Goal: Task Accomplishment & Management: Complete application form

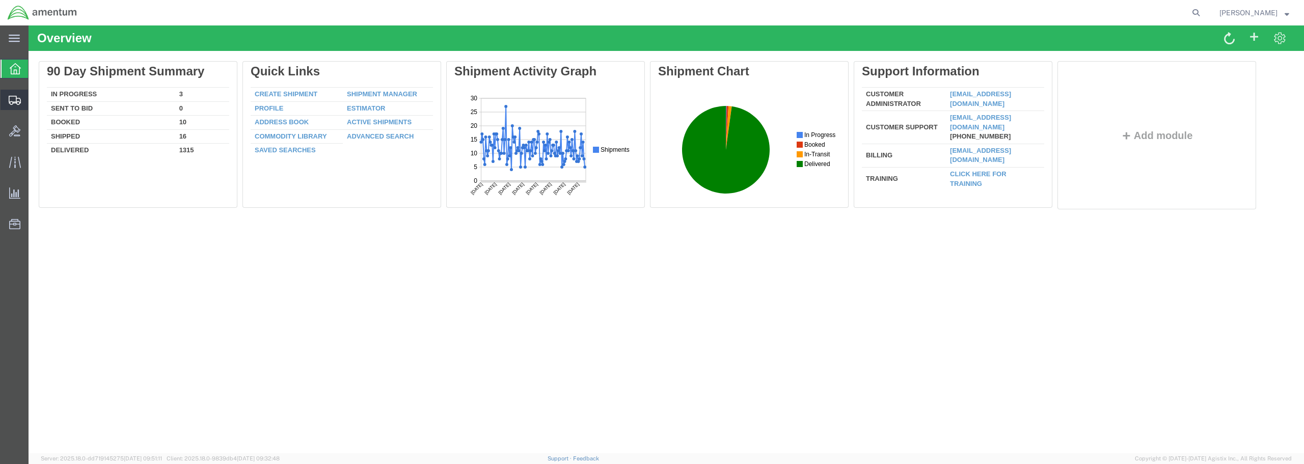
click at [0, 0] on span "Create from Template" at bounding box center [0, 0] width 0 height 0
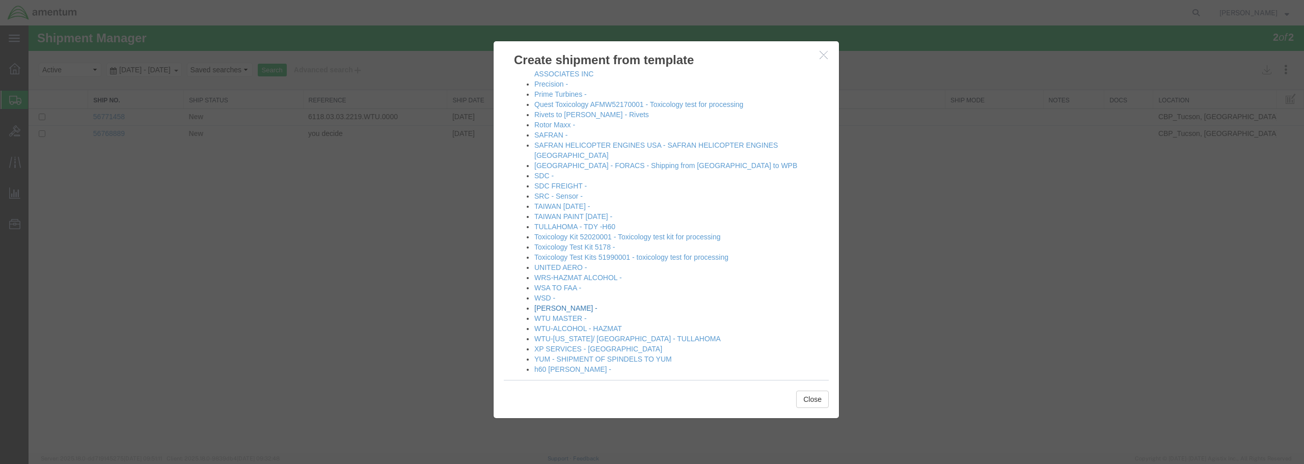
scroll to position [563, 0]
click at [557, 302] on link "[PERSON_NAME] -" at bounding box center [566, 306] width 63 height 8
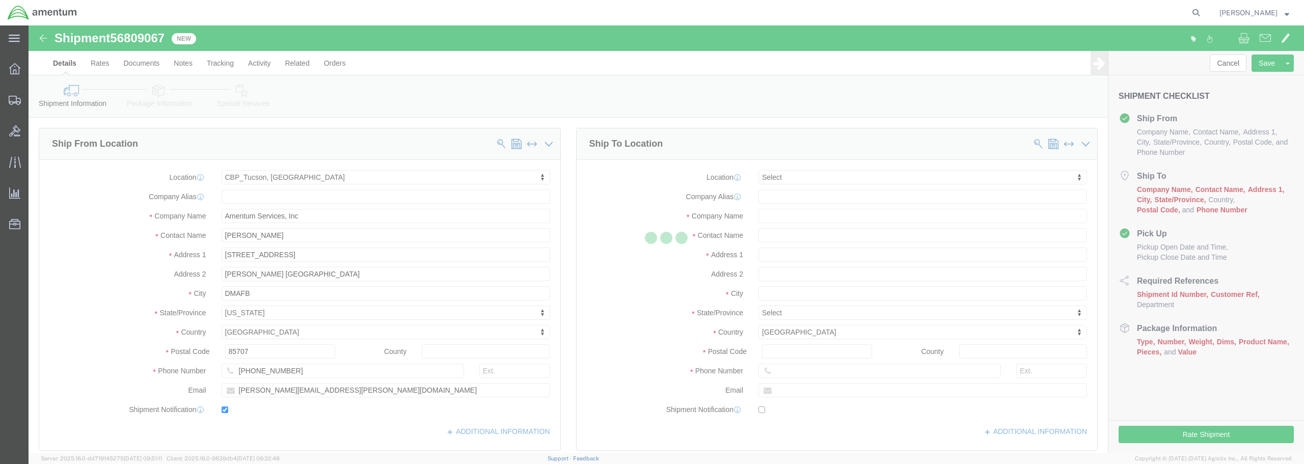
select select "49949"
select select
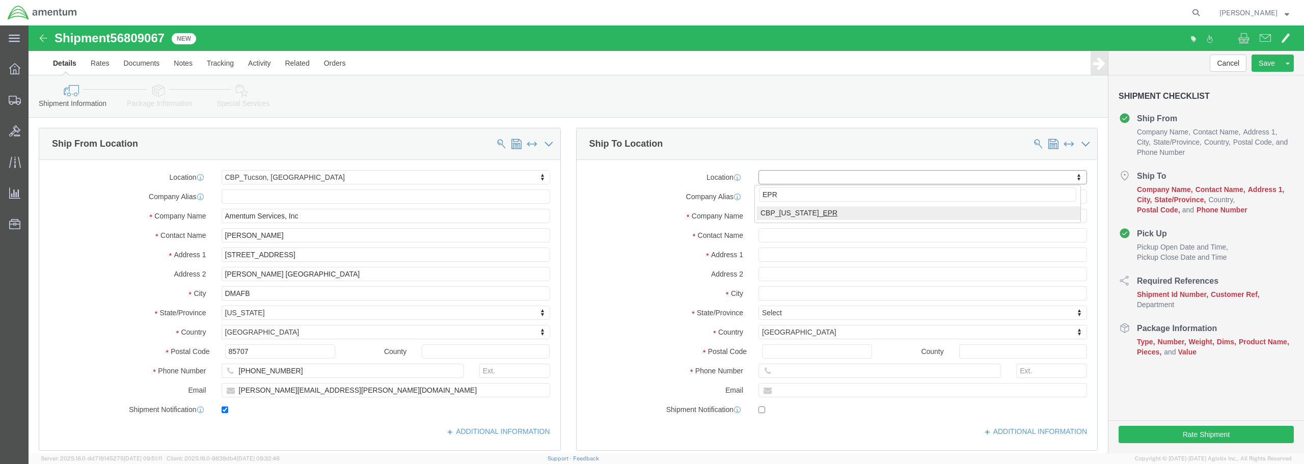
type input "EPR"
select select "49933"
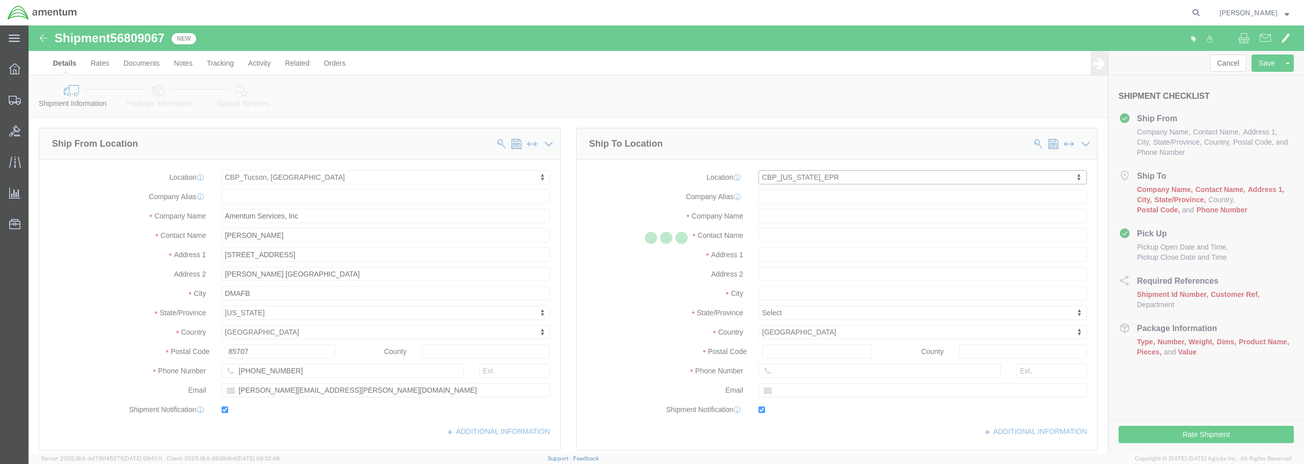
type input "Amentum Services, Inc"
type input "[PERSON_NAME]"
type input "[STREET_ADDRESS]"
type input "c/o Amentum Services, Inc."
type input "Aguadilla"
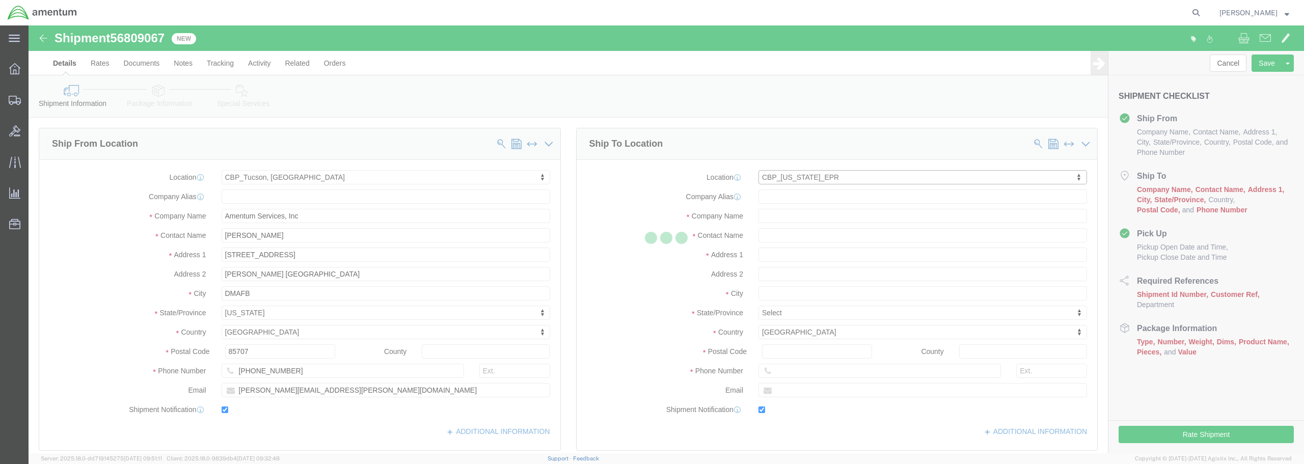
select select "PR"
type input "00604"
type input "[PHONE_NUMBER]"
type input "[PERSON_NAME][EMAIL_ADDRESS][PERSON_NAME][DOMAIN_NAME]"
checkbox input "true"
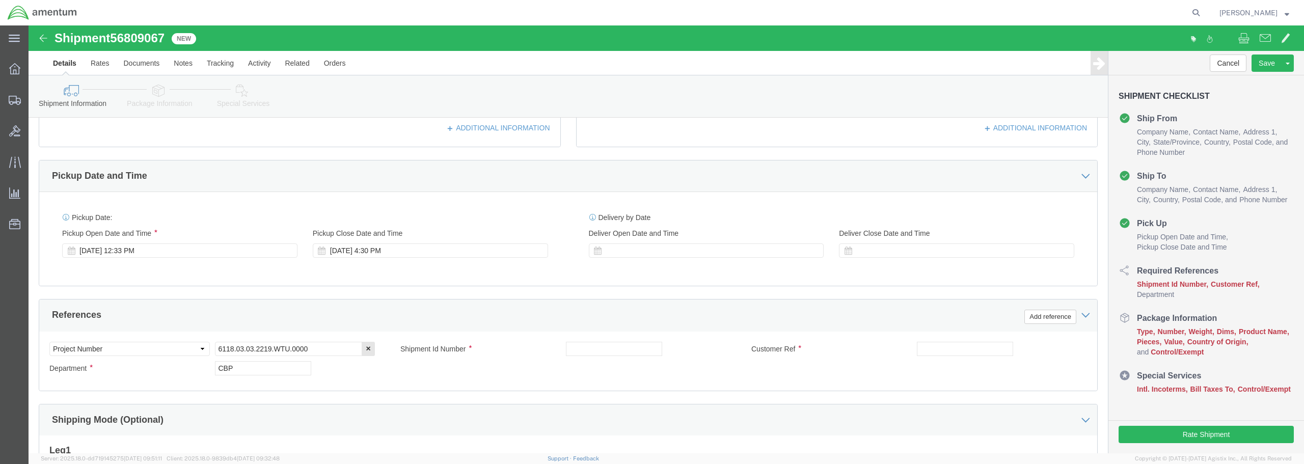
scroll to position [357, 0]
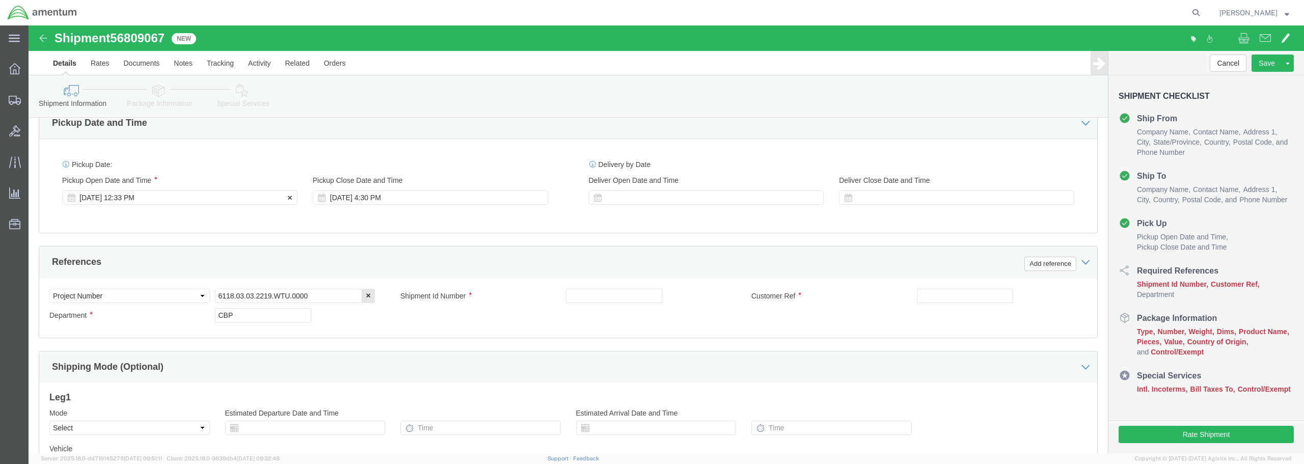
click div "[DATE] 12:33 PM"
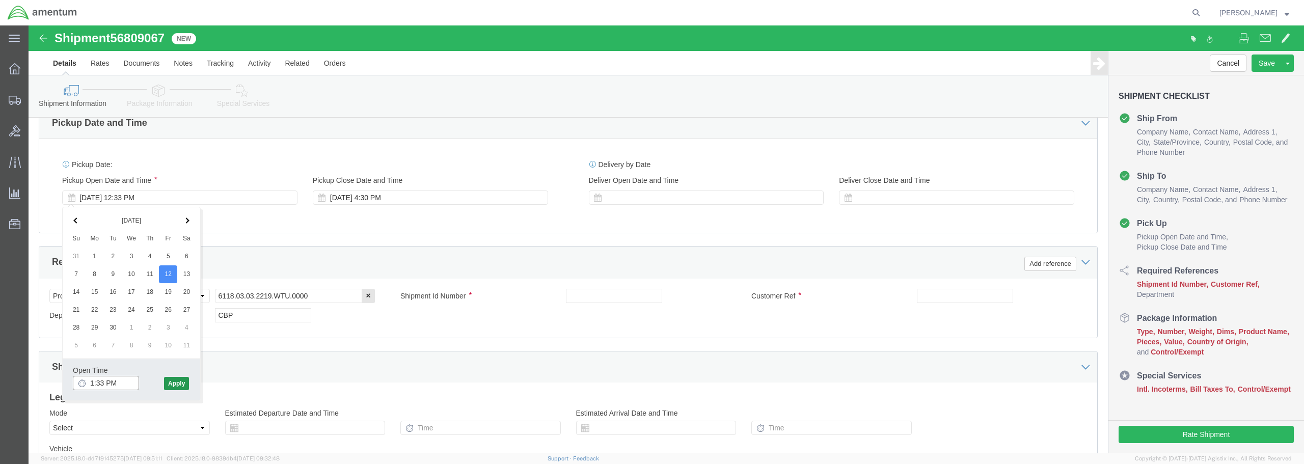
type input "1:33 PM"
click button "Apply"
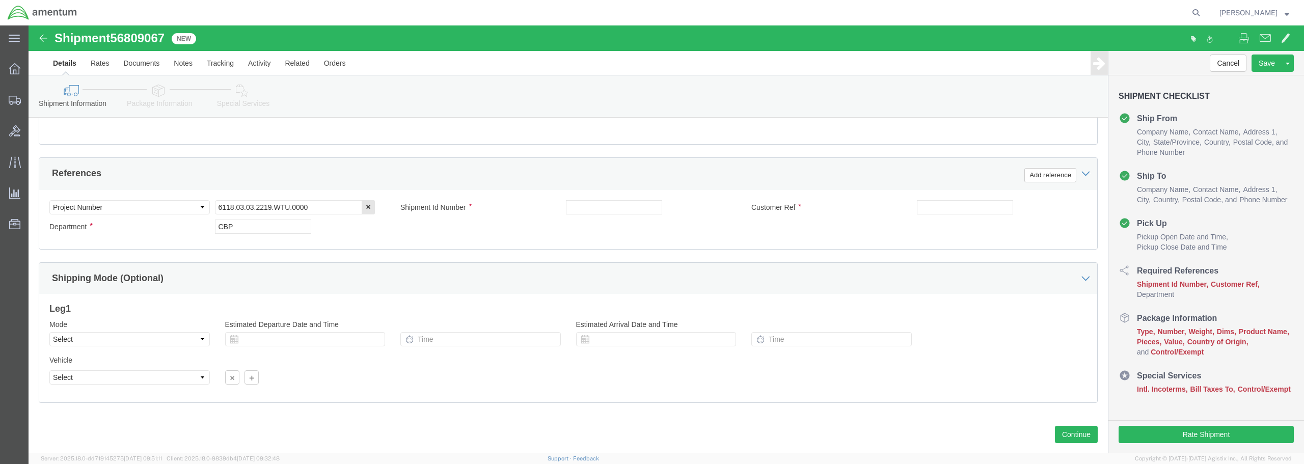
scroll to position [466, 0]
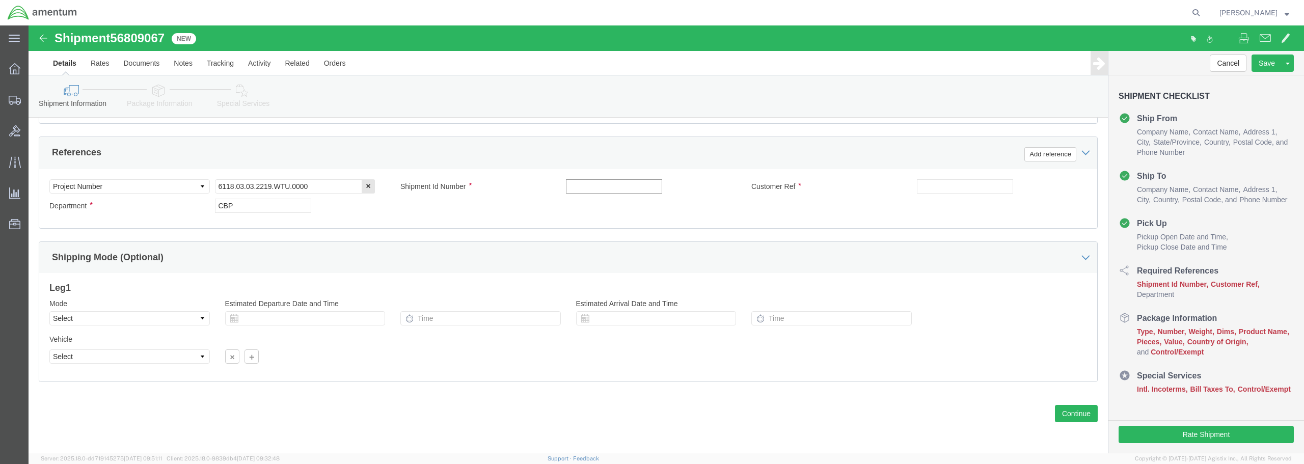
click input "text"
type input "PANEL"
click button "Continue"
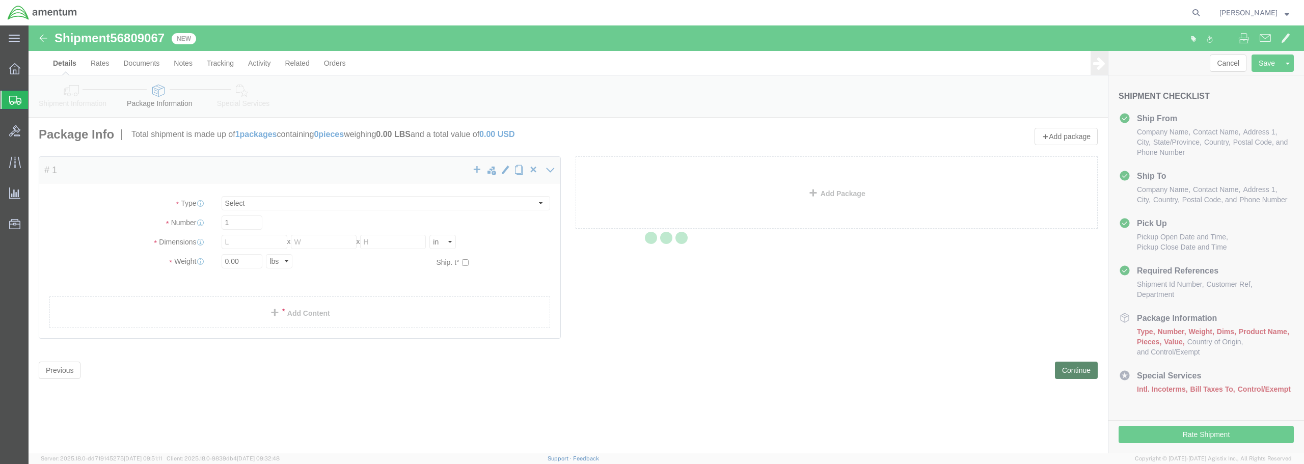
select select "CBOX"
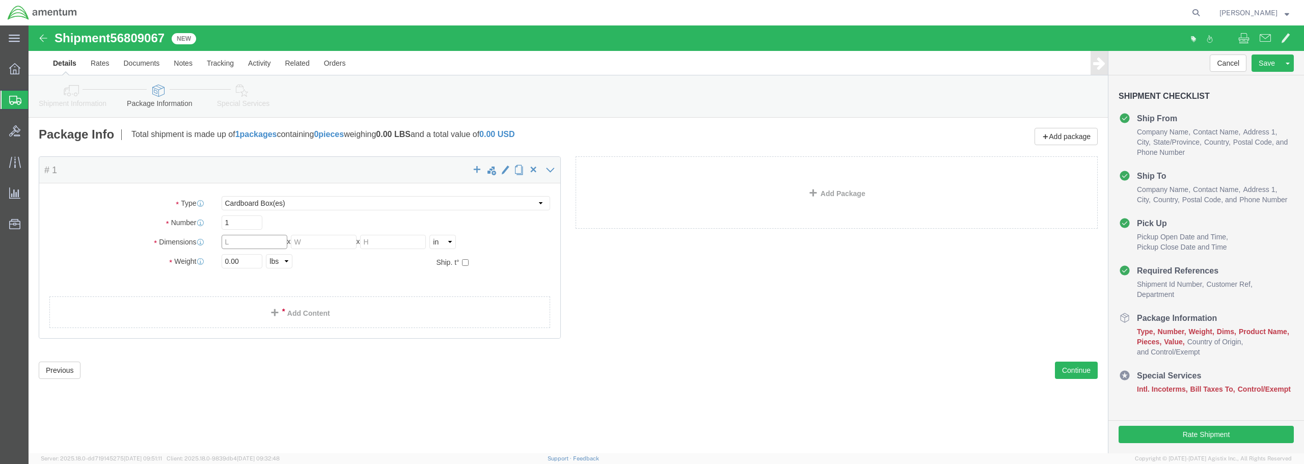
drag, startPoint x: 211, startPoint y: 214, endPoint x: 186, endPoint y: 215, distance: 25.0
click div "Length x Width x Height Select cm ft in"
type input "14"
type input "17"
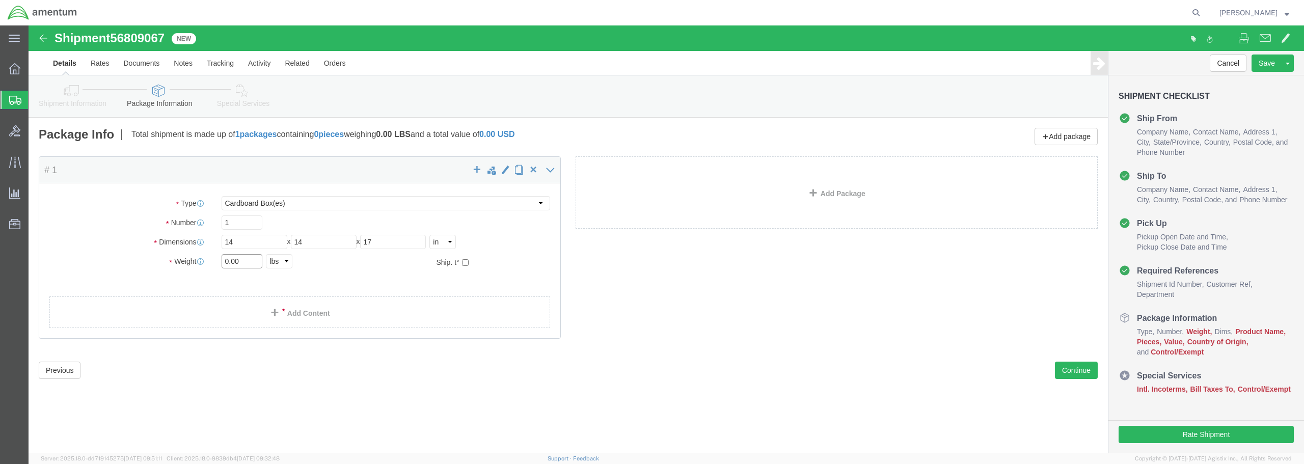
drag, startPoint x: 213, startPoint y: 235, endPoint x: 181, endPoint y: 233, distance: 32.1
click div "Weight 0.00 Select kgs lbs Ship. t°"
type input "9.0"
click link "Add Content"
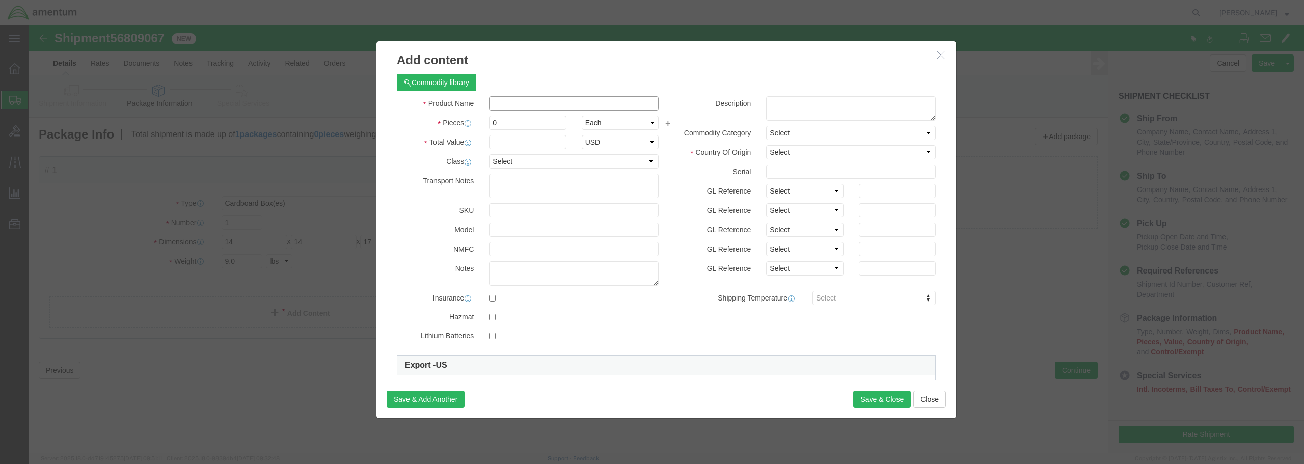
click input "text"
type input "PANEL"
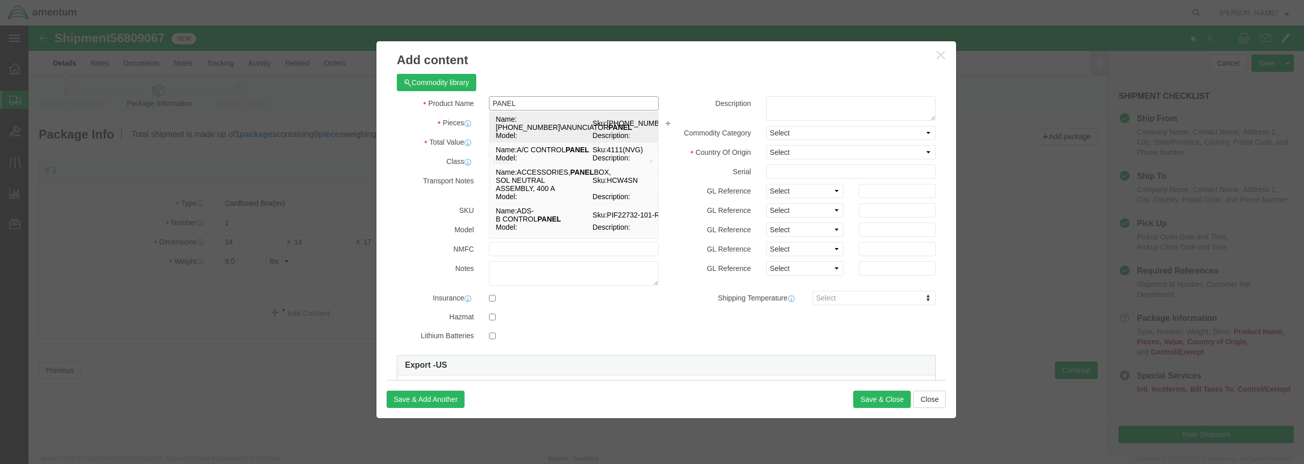
click span "Name:"
select select "USD"
select select
checkbox input "false"
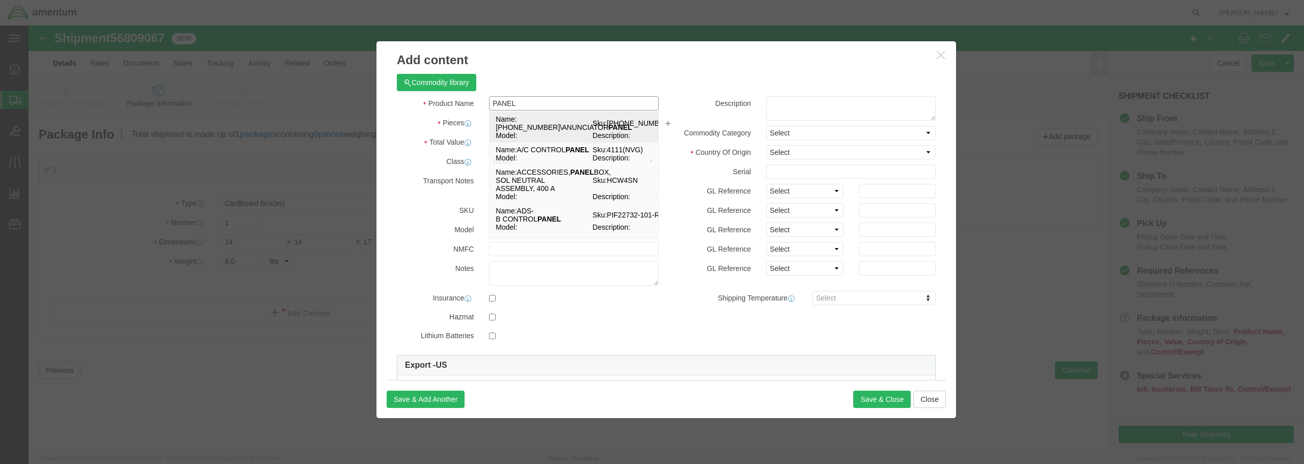
type input "[PHONE_NUMBER]\ANUNCIATOR PANEL"
type input "[PHONE_NUMBER]"
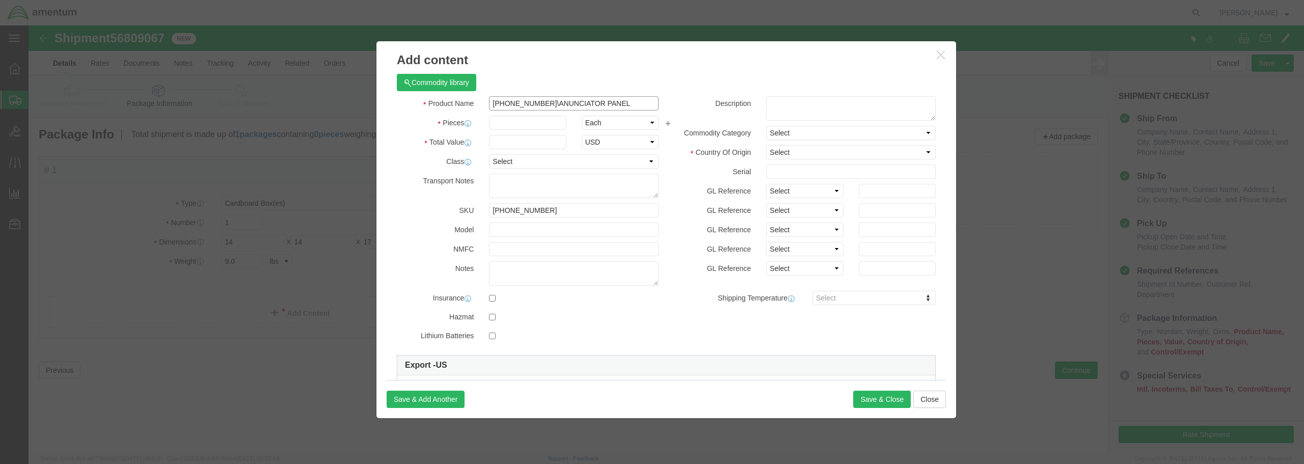
drag, startPoint x: 574, startPoint y: 76, endPoint x: 456, endPoint y: 76, distance: 118.7
click div "[PHONE_NUMBER]\ANUNCIATOR PANEL PANEL"
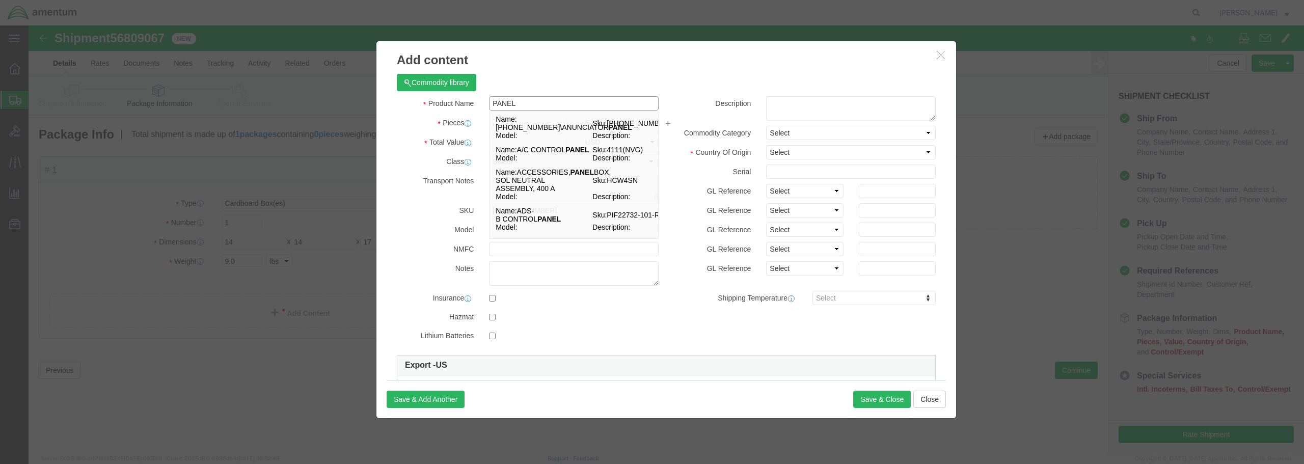
type input "PANEL"
click div "HTS/Tariff Code Enter HTS num ECCN Control/Exempt Select ATF BIS DEA EPA FDA FT…"
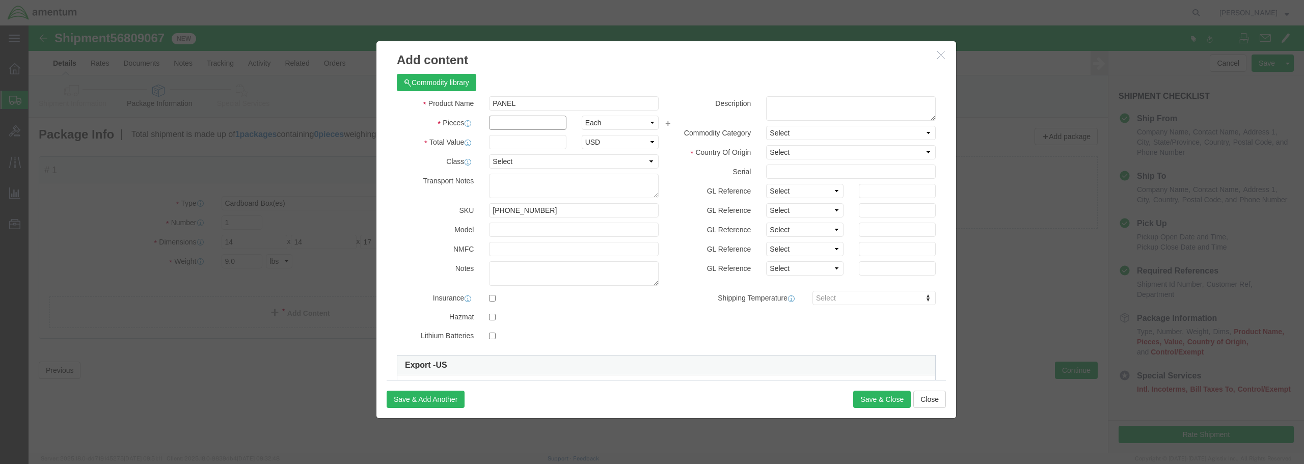
click input "text"
type input "1"
click input "text"
type input "1500.00"
click select "Select 50 55 60 65 70 85 92.5 100 125 175 250 300 400"
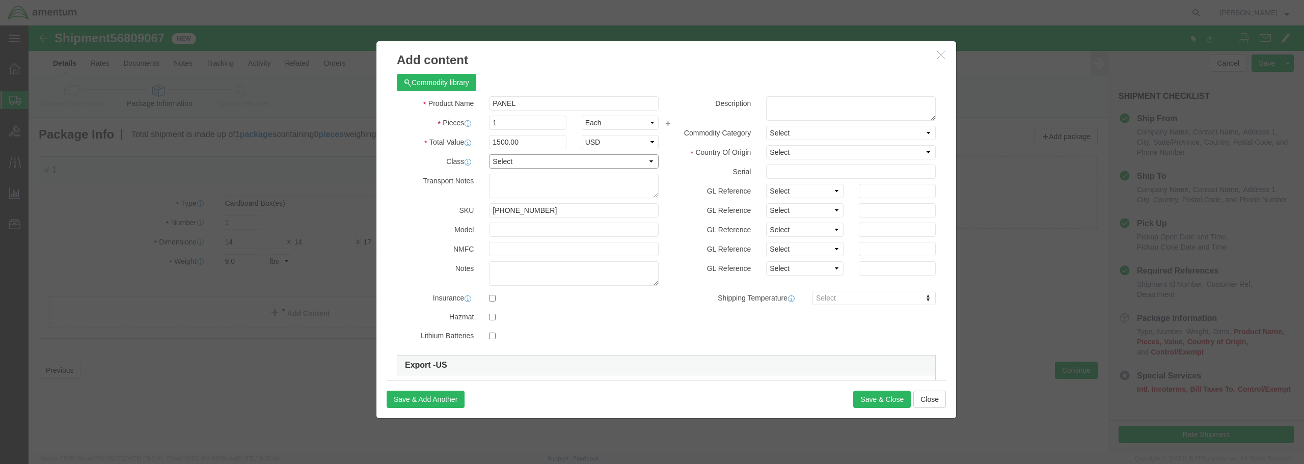
select select "250"
click select "Select 50 55 60 65 70 85 92.5 100 125 175 250 300 400"
click button "Save & Close"
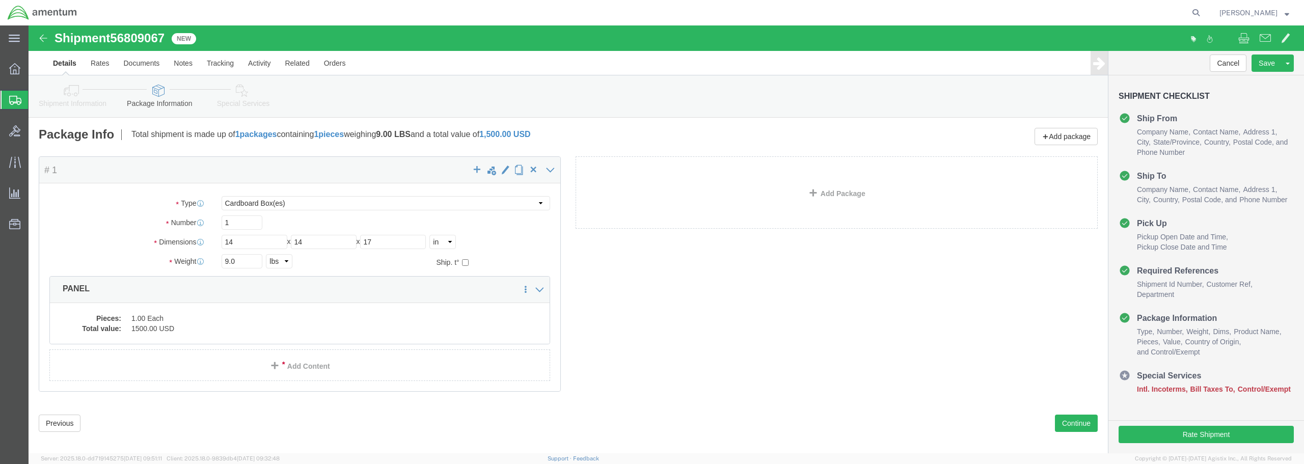
click link "Special Services"
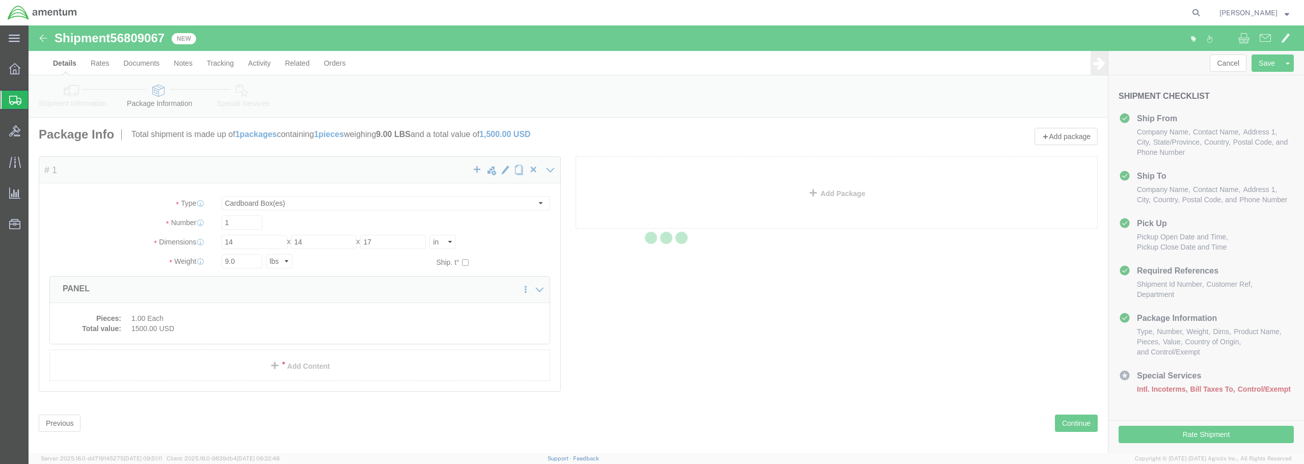
select select
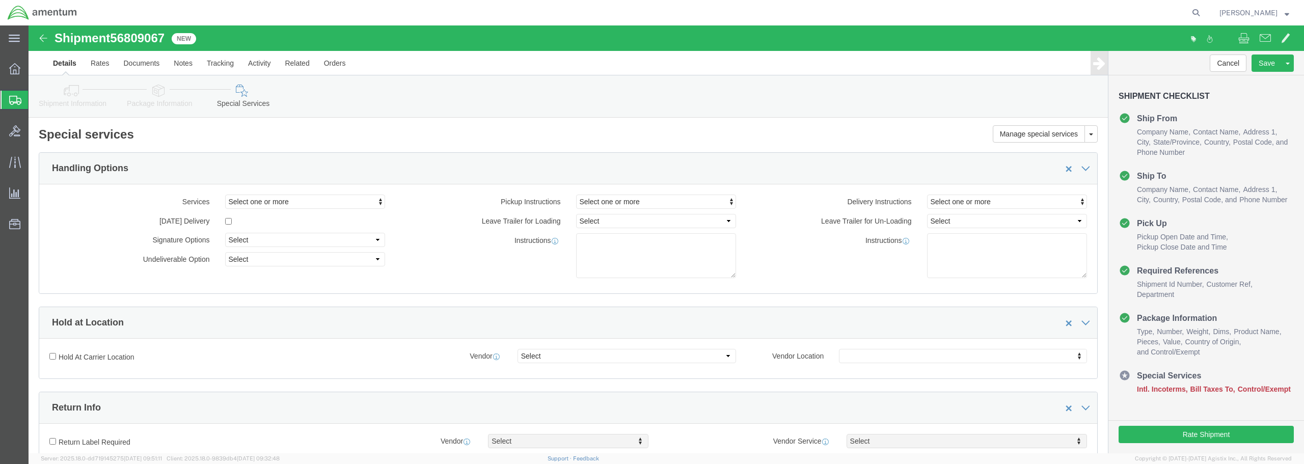
select select "DEPARTMENT"
select select "50311_96750"
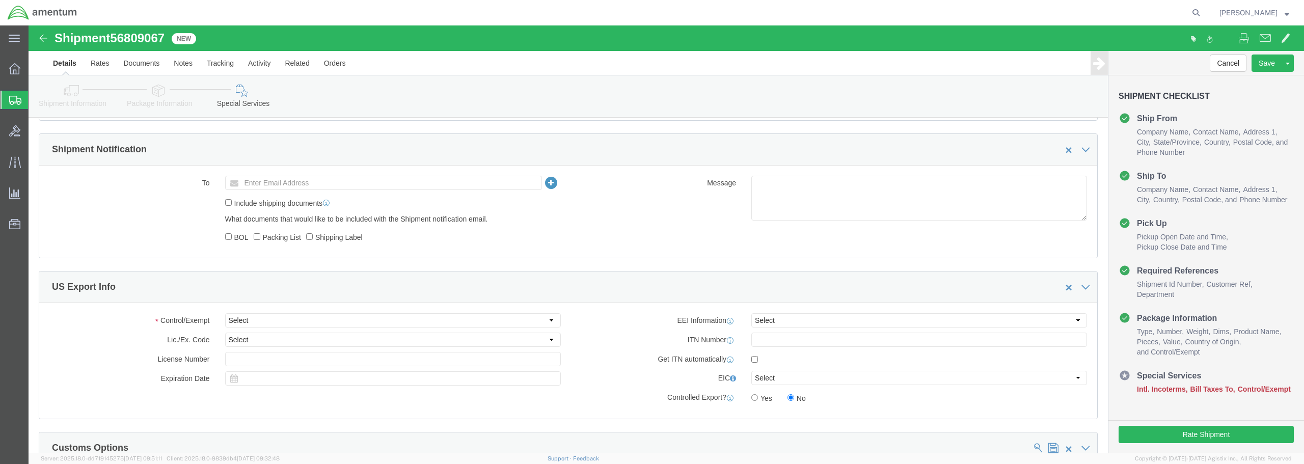
scroll to position [573, 0]
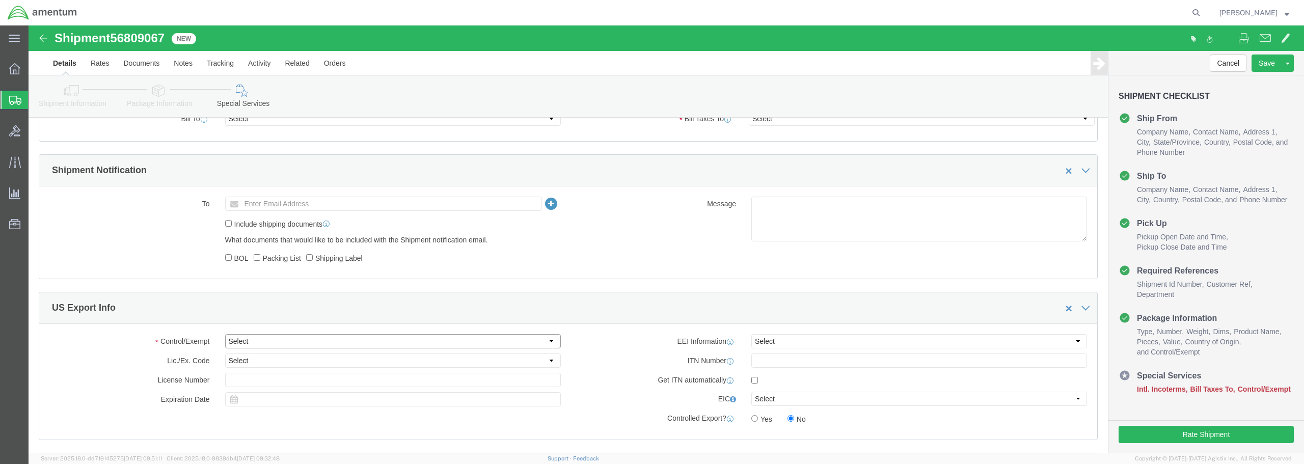
click select "Select ATF BIS DEA EPA FDA FTR ITAR OFAC Other (OPA)"
click input "text"
click select "Select ATF BIS DEA EPA FDA FTR ITAR OFAC Other (OPA)"
select select "FTR"
click select "Select ATF BIS DEA EPA FDA FTR ITAR OFAC Other (OPA)"
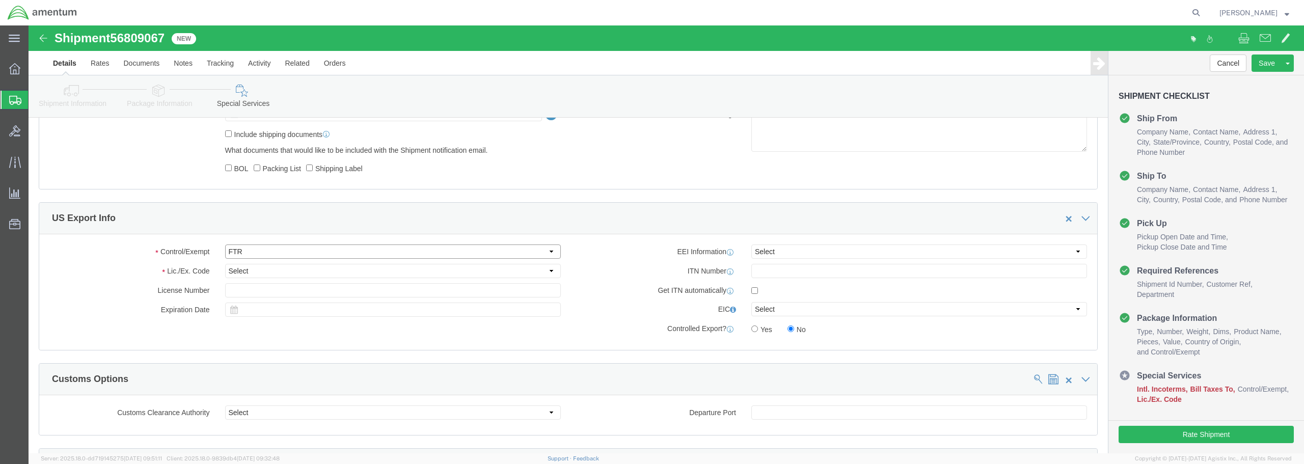
scroll to position [713, 0]
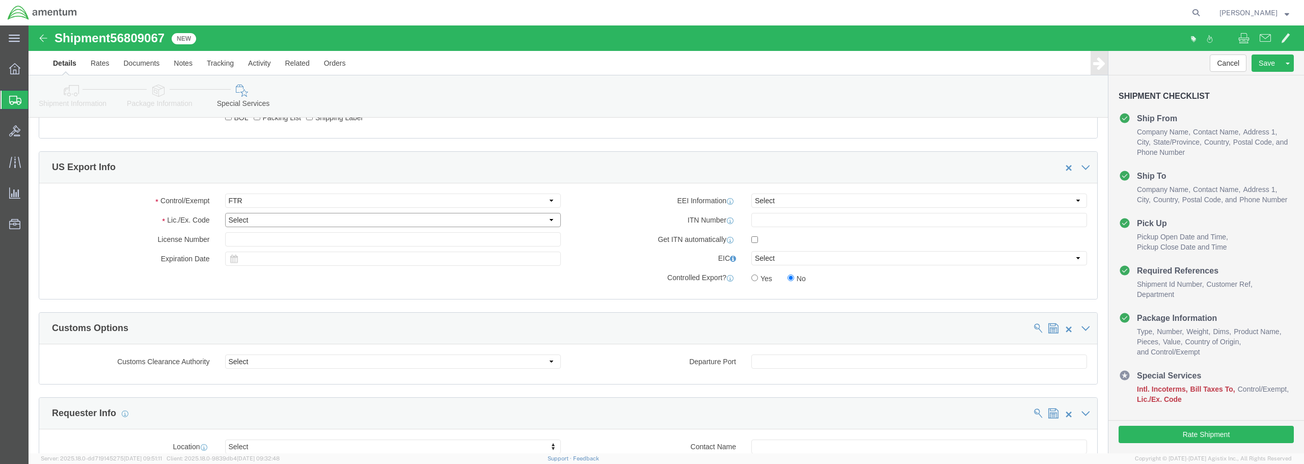
click select "Select 30.2(d)(2) 30.36 30.37(a) 30.37(f) 30.37(g) 30.37(h) 30.37(i) 30.37(j) 3…"
select select "30.37(a)"
click select "Select 30.2(d)(2) 30.36 30.37(a) 30.37(f) 30.37(g) 30.37(h) 30.37(i) 30.37(j) 3…"
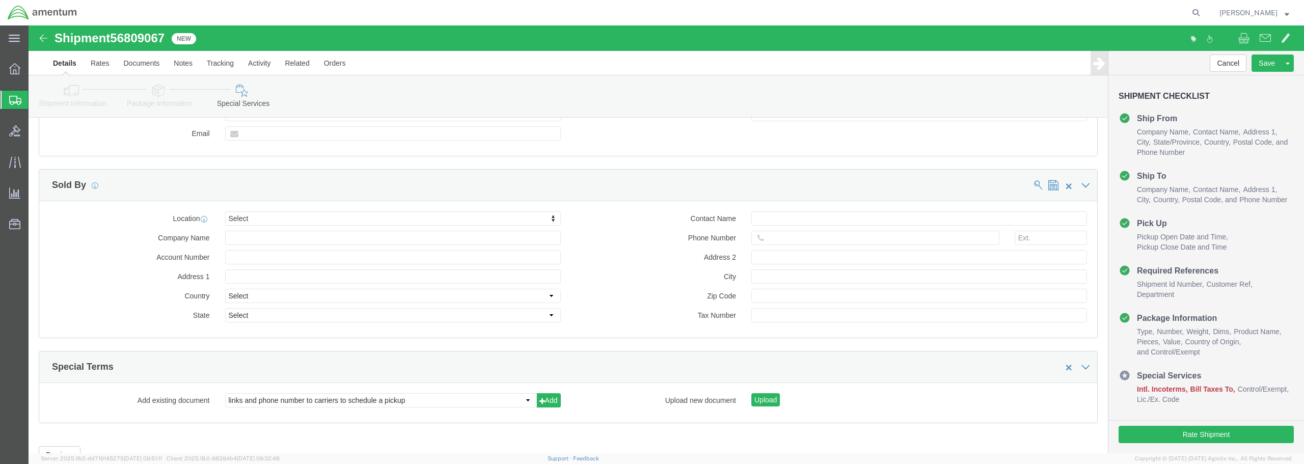
scroll to position [1184, 0]
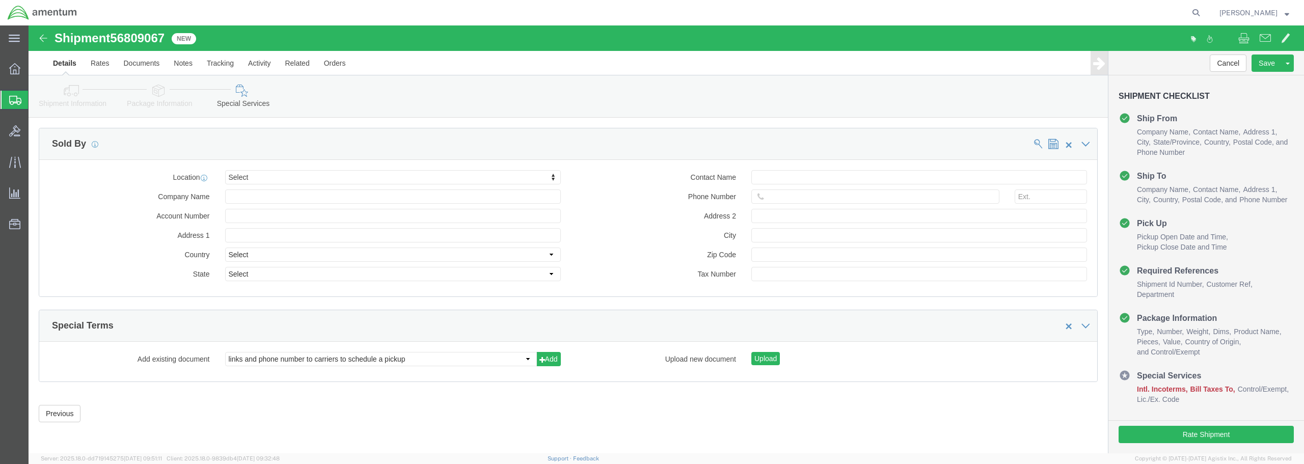
click link "Package Information"
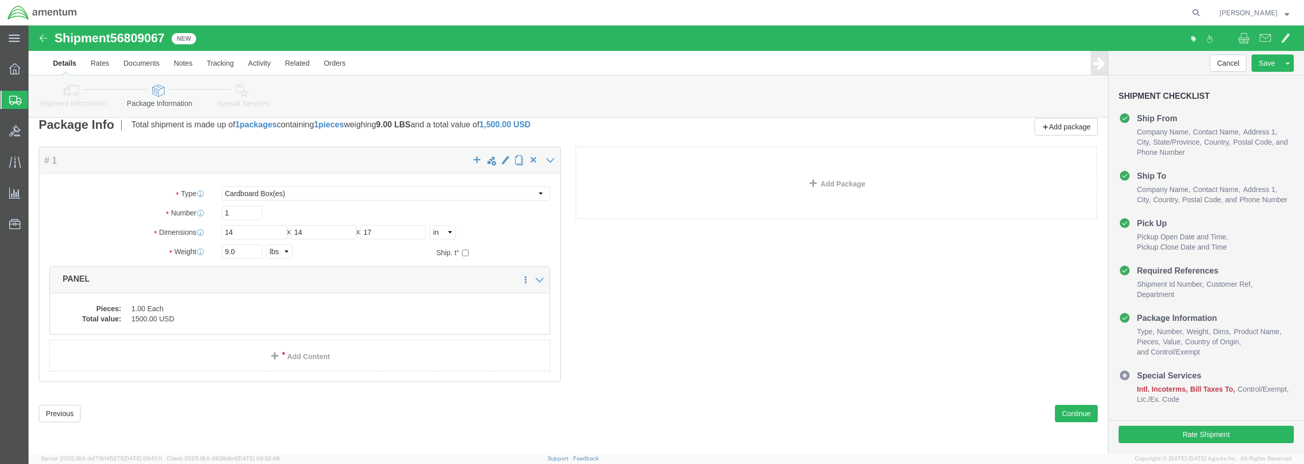
scroll to position [10, 0]
click link "Special Services"
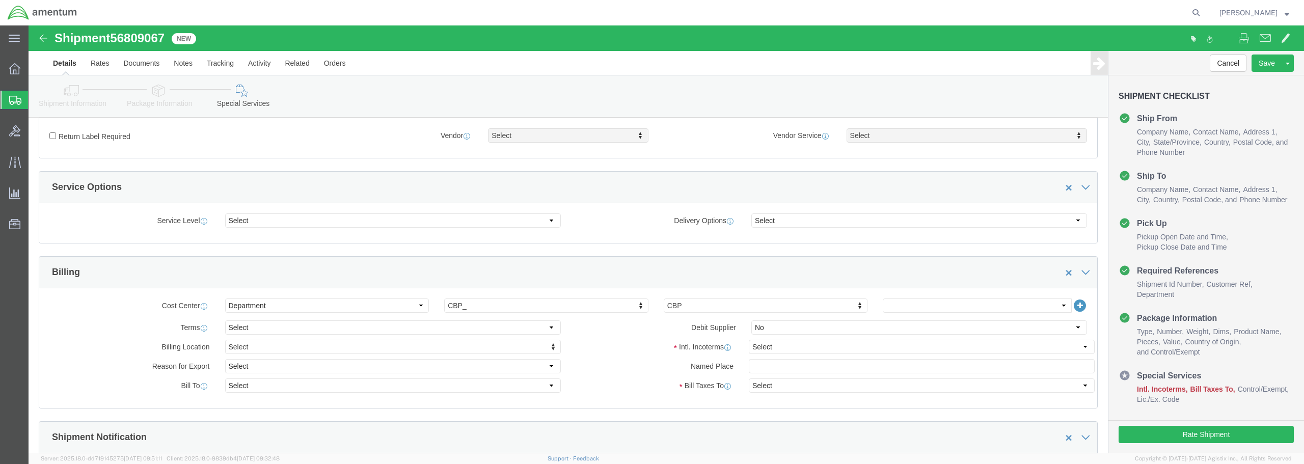
scroll to position [357, 0]
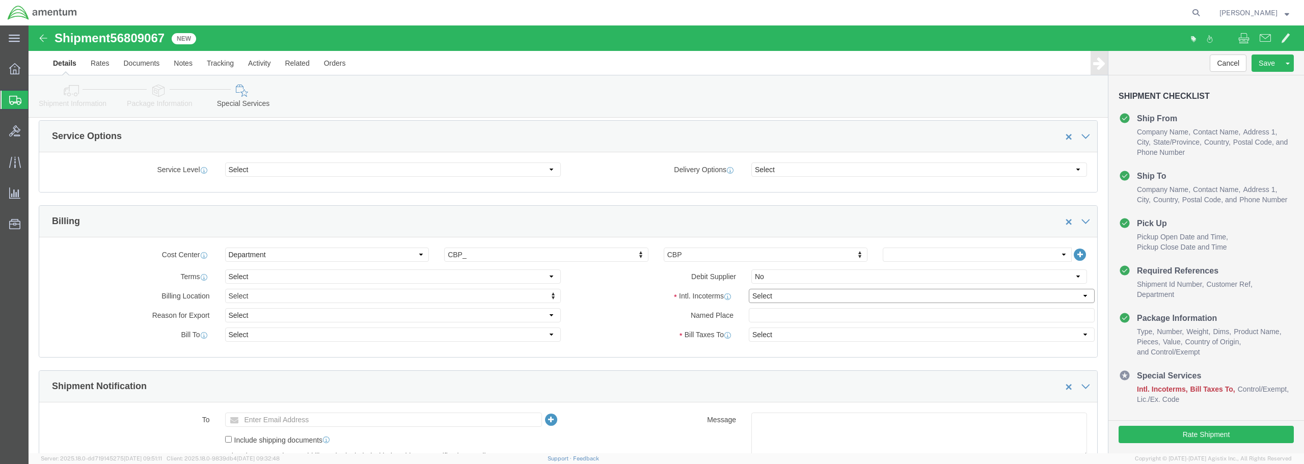
click select "Select Carriage Insurance Paid Carriage Paid To Cost and Freight Cost Insurance…"
click select "Select Recipient Account Sender/Shipper Third Party Account"
click select "Select Carriage Insurance Paid Carriage Paid To Cost and Freight Cost Insurance…"
select select "DDP"
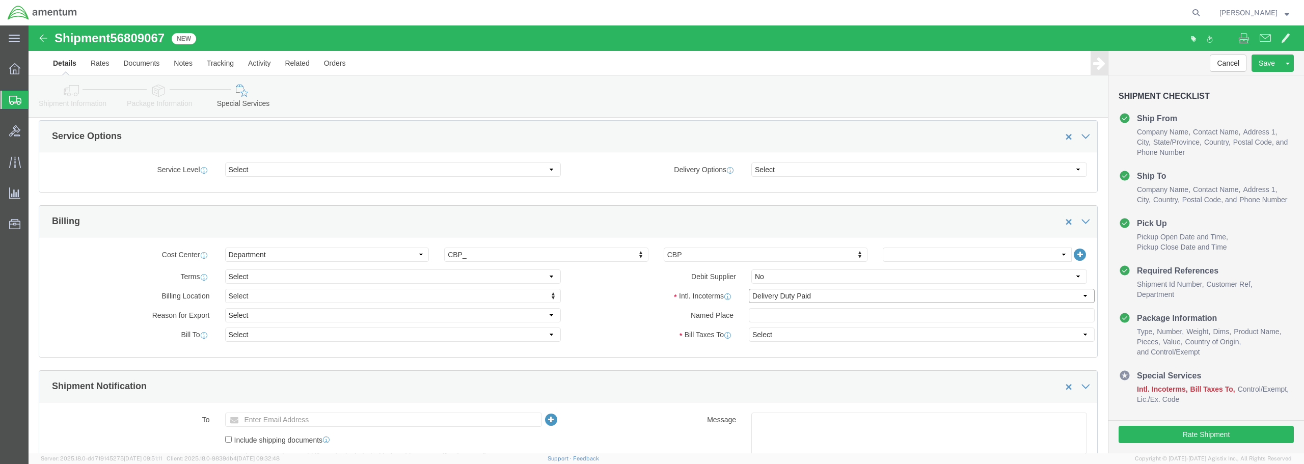
click select "Select Carriage Insurance Paid Carriage Paid To Cost and Freight Cost Insurance…"
select select "SHIP"
click select "Select Recipient Account Sender/Shipper Third Party Account"
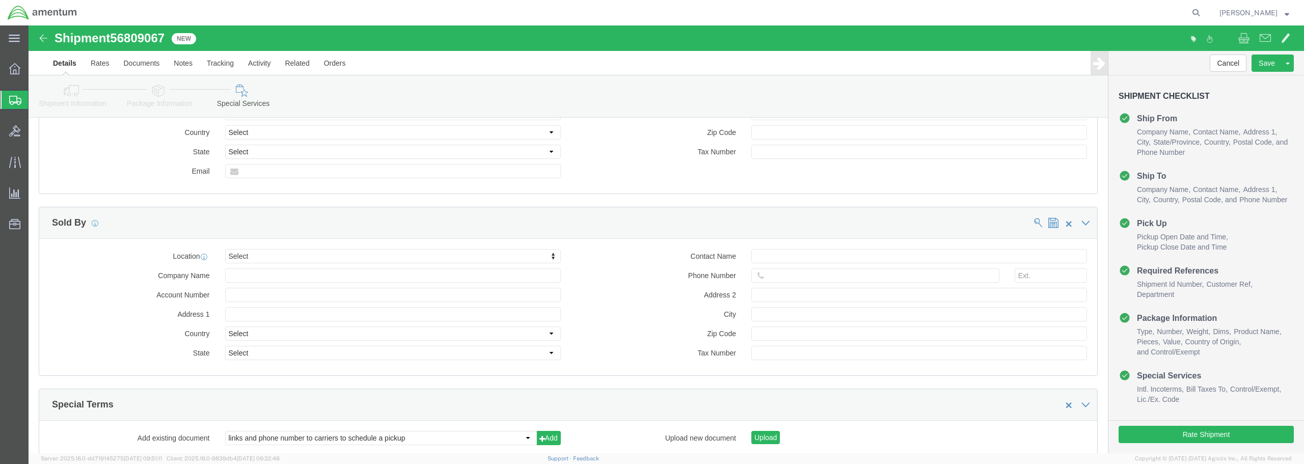
scroll to position [1184, 0]
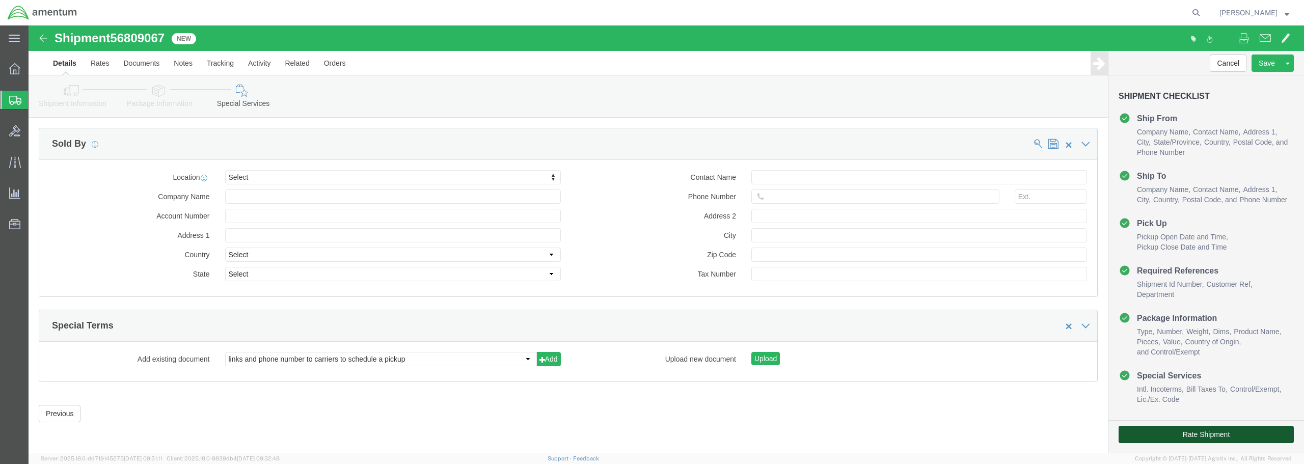
click button "Rate Shipment"
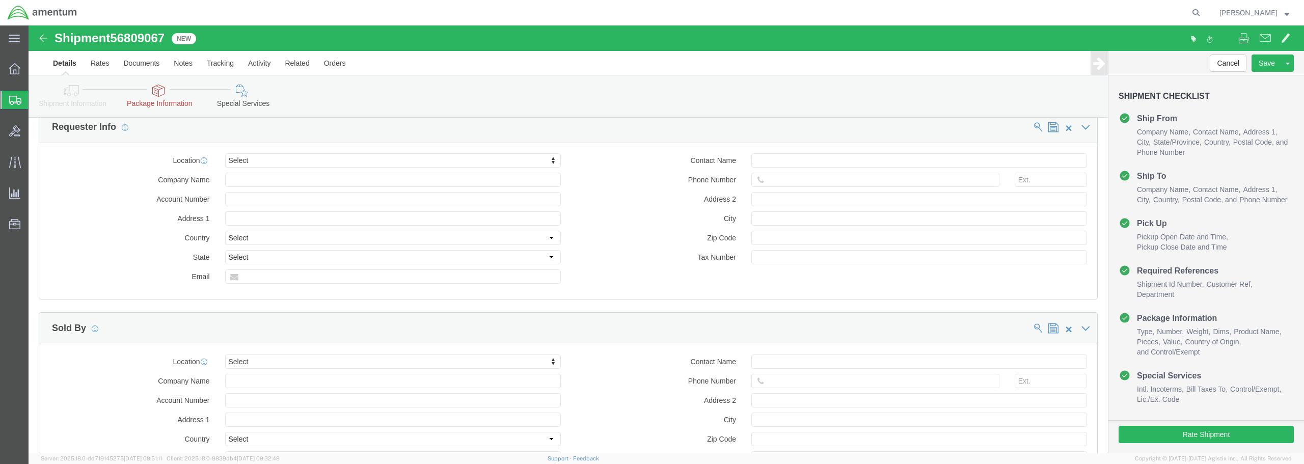
scroll to position [1023, 0]
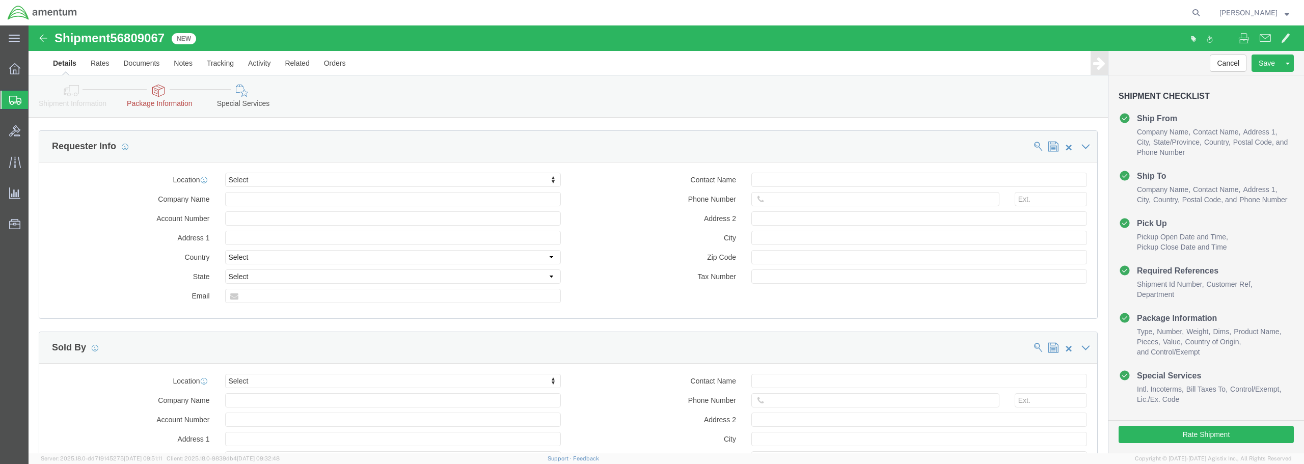
click link "Package Information"
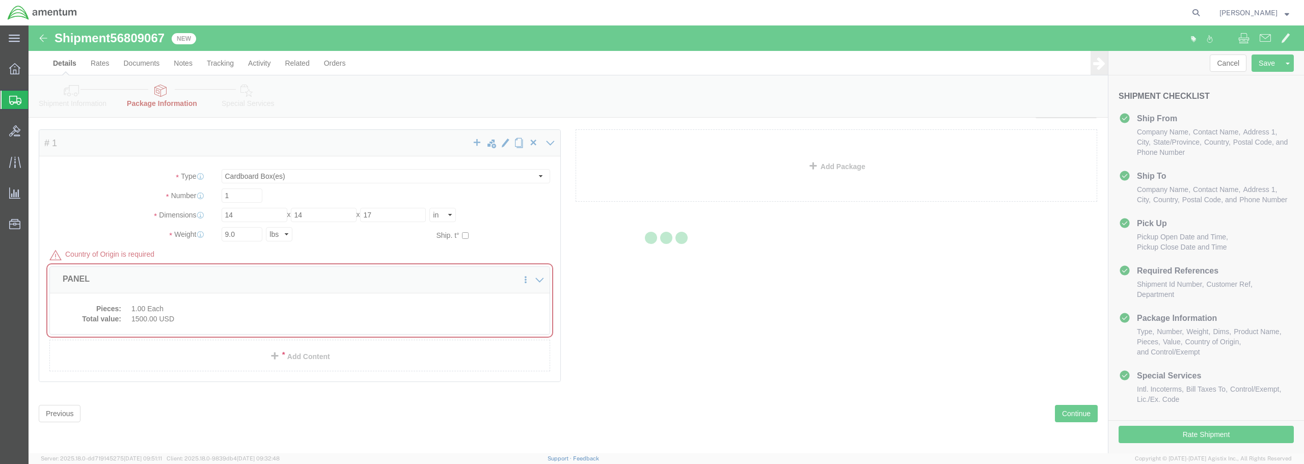
scroll to position [70, 0]
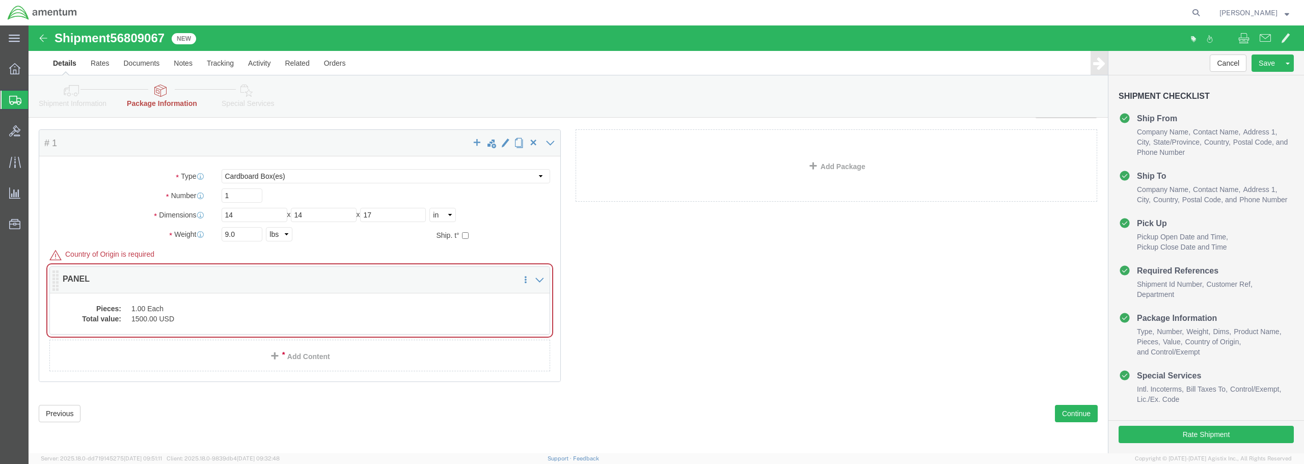
click p "PANEL"
click span "Country of Origin is required"
click div "Pieces: 1.00 Each Total value: 1500.00 USD"
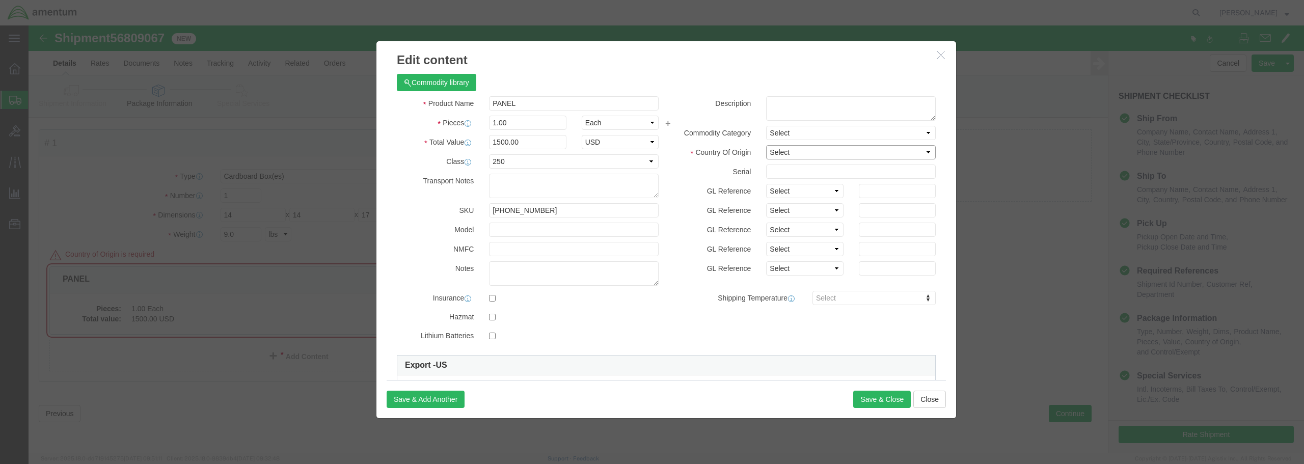
click select "Select [GEOGRAPHIC_DATA] [GEOGRAPHIC_DATA] [GEOGRAPHIC_DATA] [GEOGRAPHIC_DATA] …"
select select "US"
click select "Select [GEOGRAPHIC_DATA] [GEOGRAPHIC_DATA] [GEOGRAPHIC_DATA] [GEOGRAPHIC_DATA] …"
click button "Save & Close"
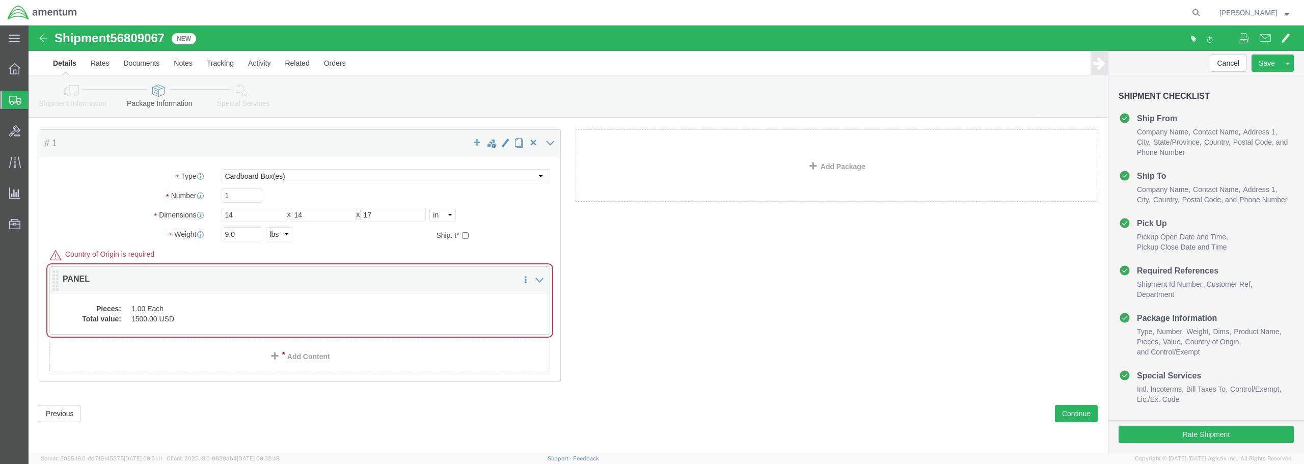
click p "PANEL"
click div "Pieces: 1.00 Each Total value: 1500.00 USD"
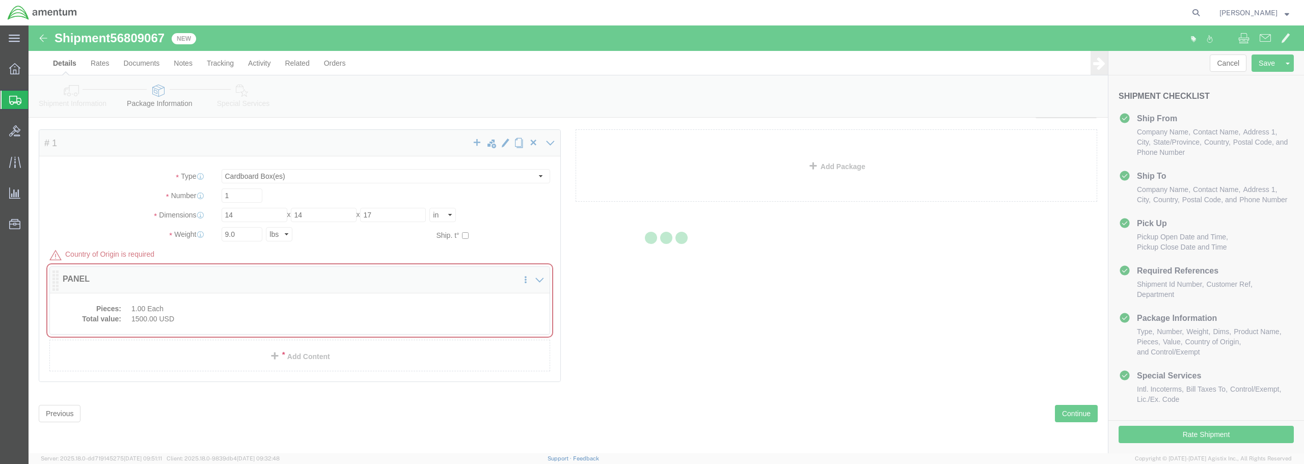
click at [256, 297] on div at bounding box center [667, 239] width 1276 height 428
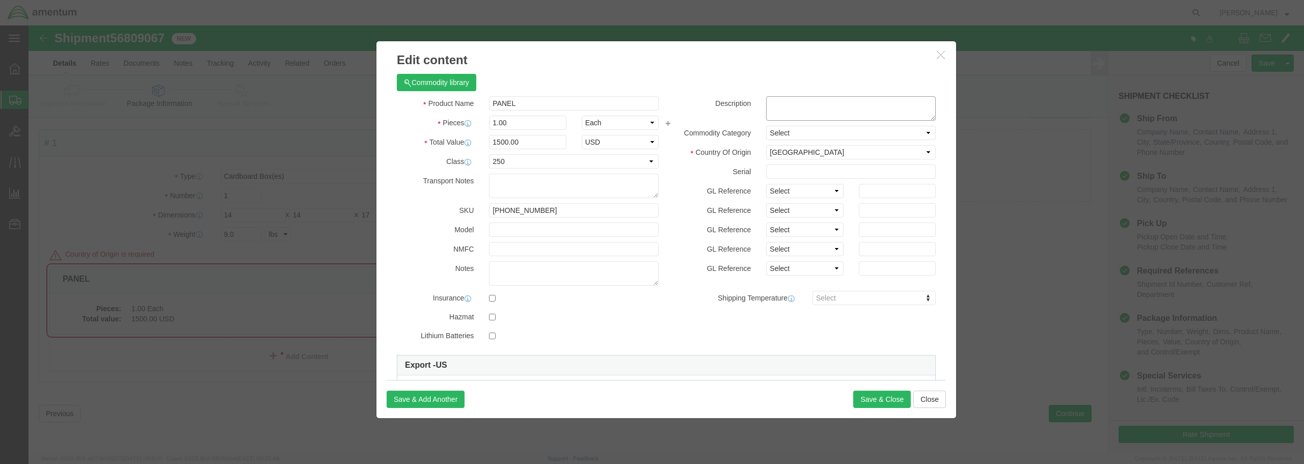
click textarea
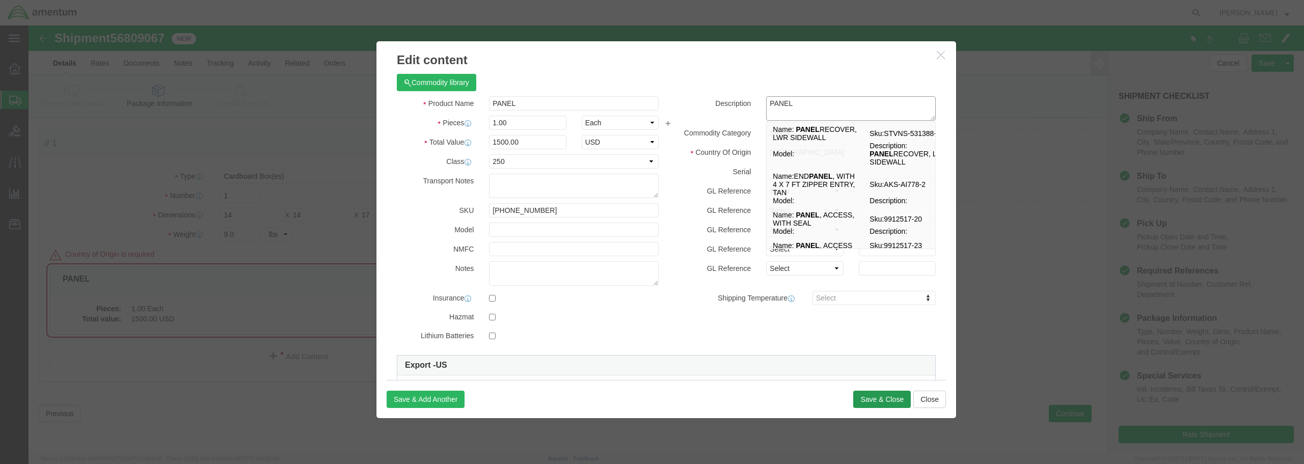
type textarea "PANEL"
click button "Save & Close"
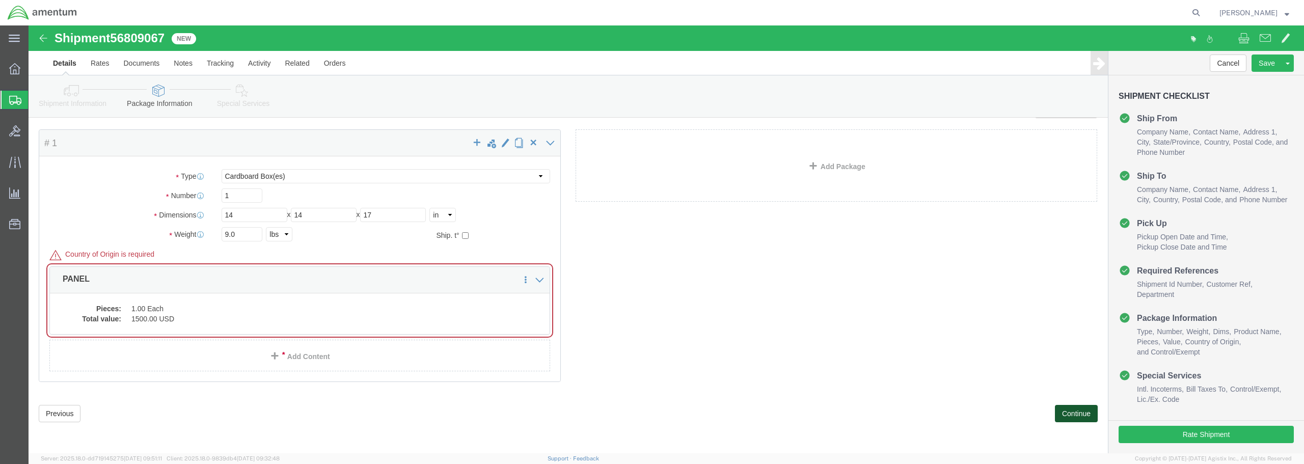
click button "Continue"
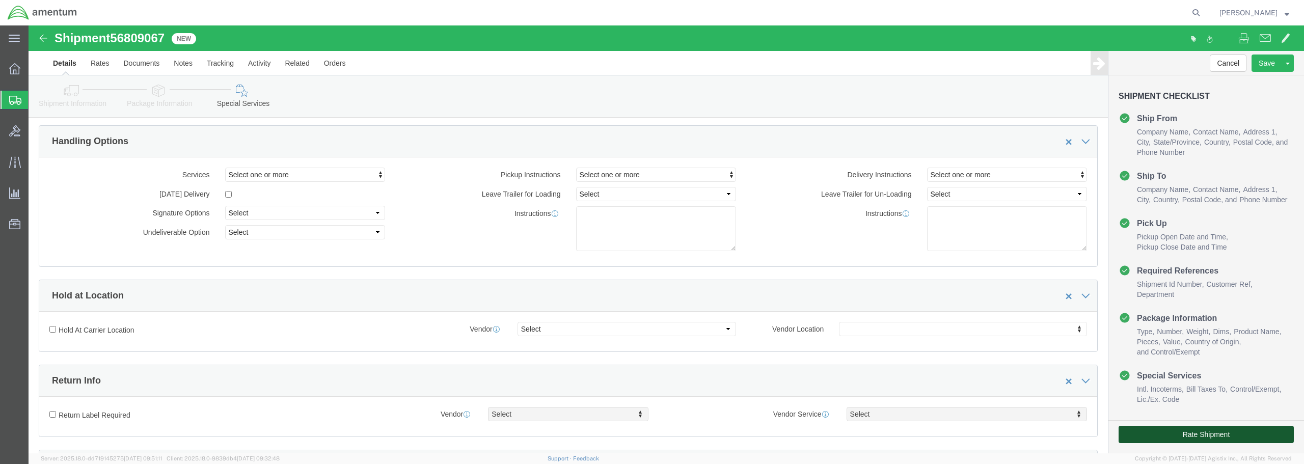
click button "Rate Shipment"
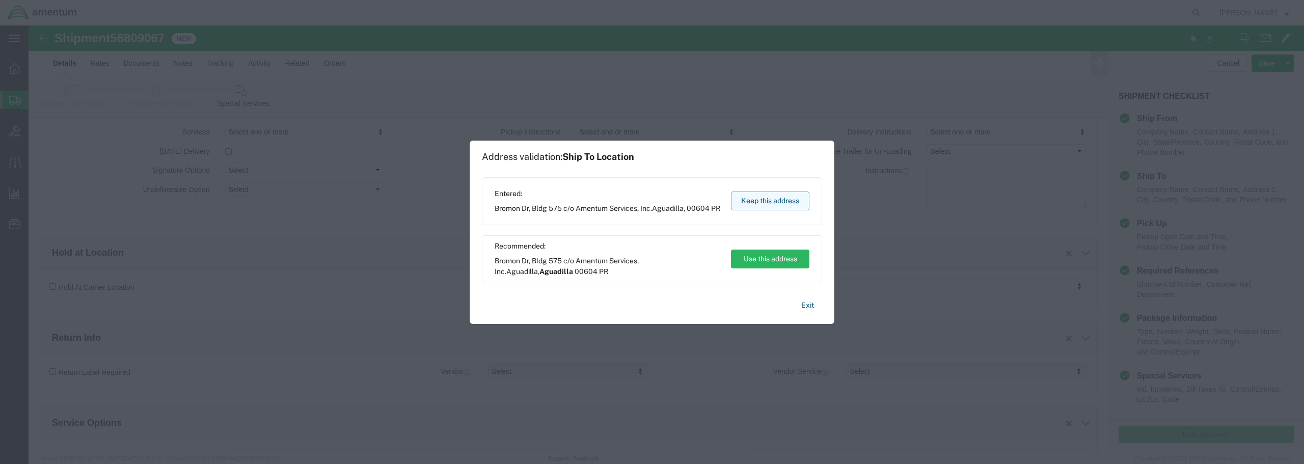
click at [762, 201] on button "Keep this address" at bounding box center [770, 201] width 78 height 19
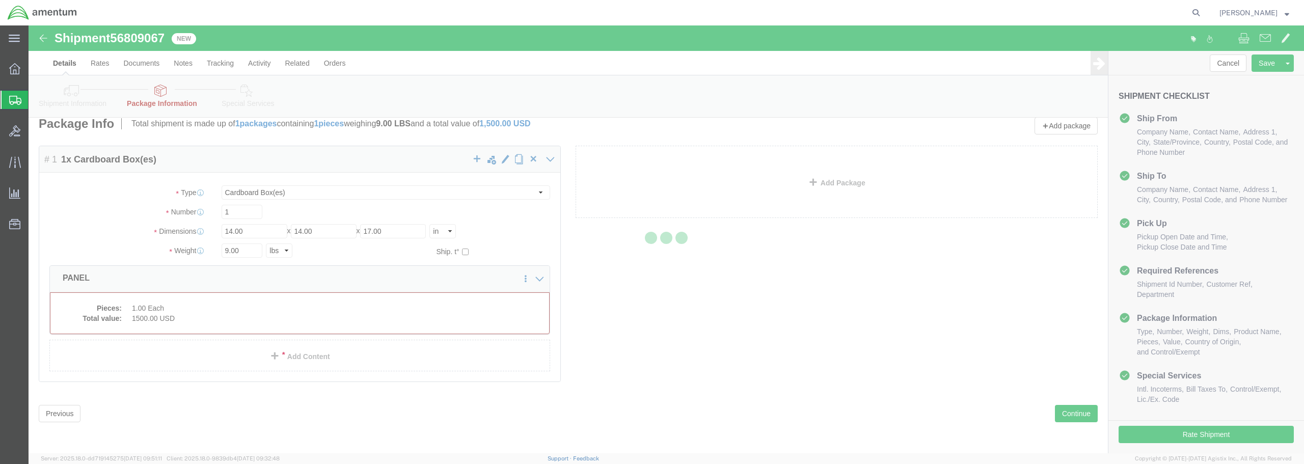
scroll to position [0, 0]
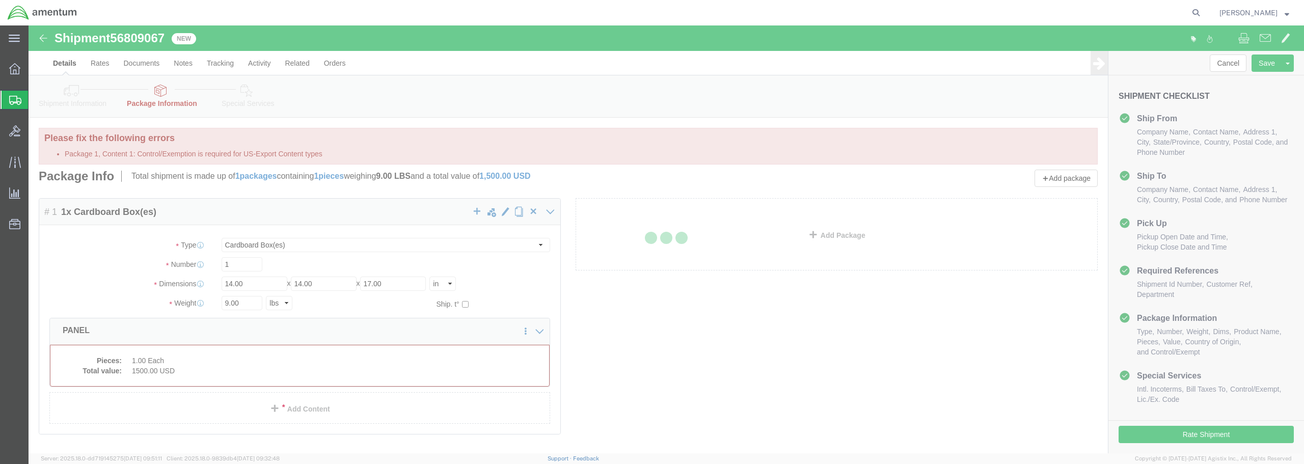
select select "CBOX"
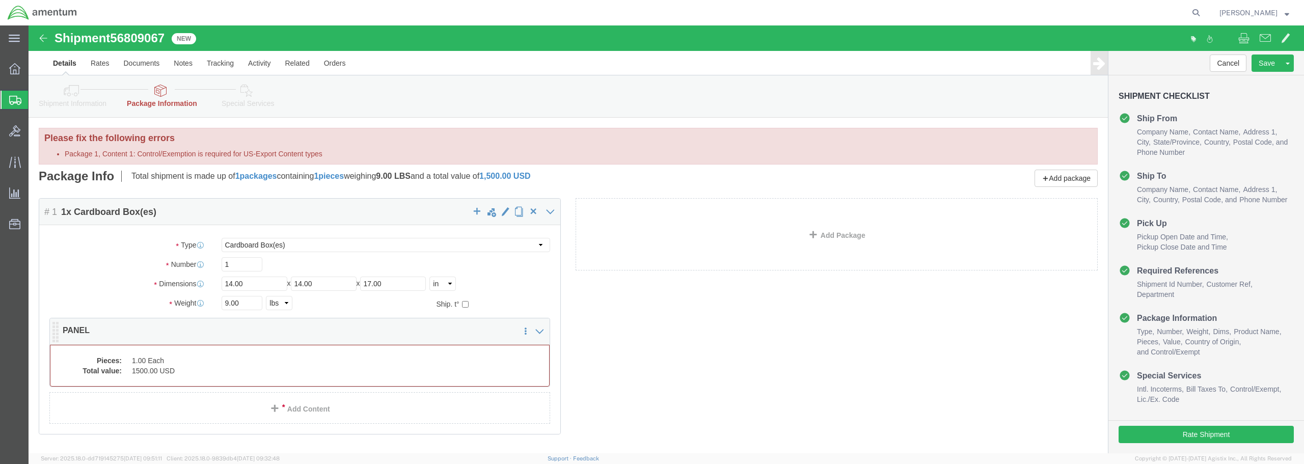
click dd "1500.00 USD"
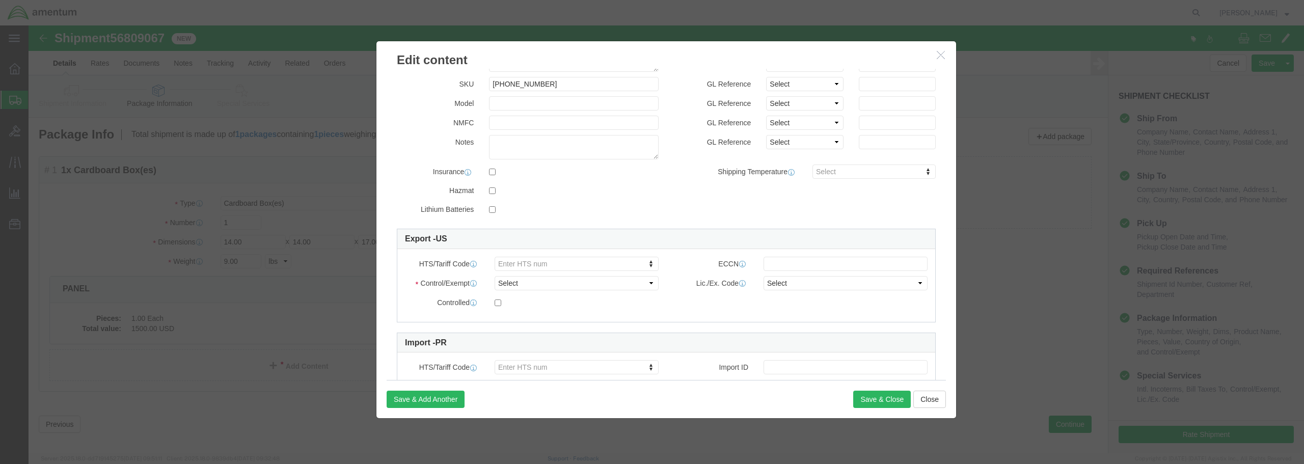
scroll to position [202, 0]
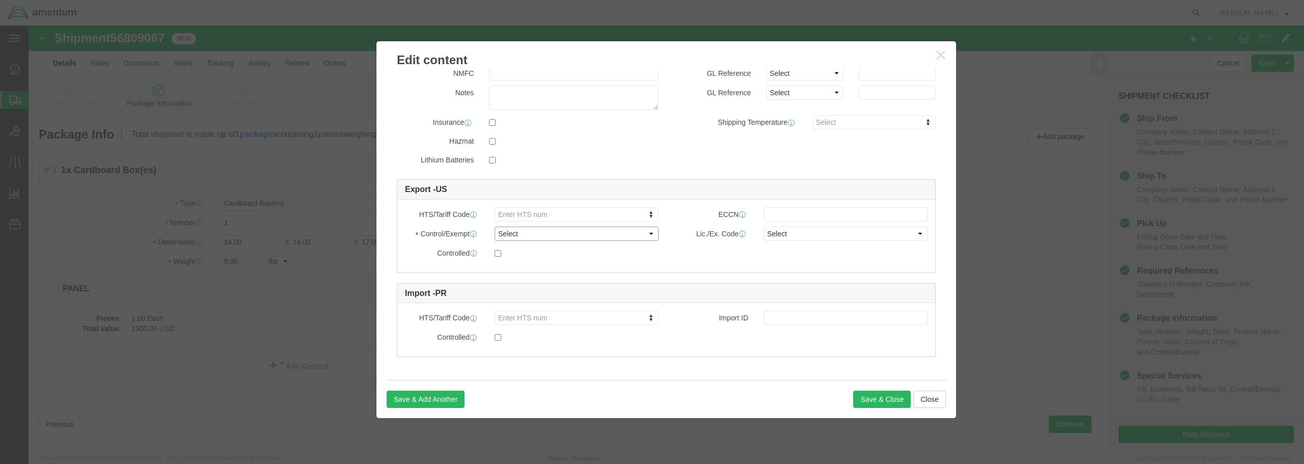
click select "Select ATF BIS DEA EPA FDA FTR ITAR OFAC Other (OPA)"
select select "FTR"
click select "Select ATF BIS DEA EPA FDA FTR ITAR OFAC Other (OPA)"
click select "Select 30.2(d)(2) 30.36 30.37(a) 30.37(f) 30.37(g) 30.37(h) 30.37(i) 30.37(j) 3…"
select select "30.37(a)"
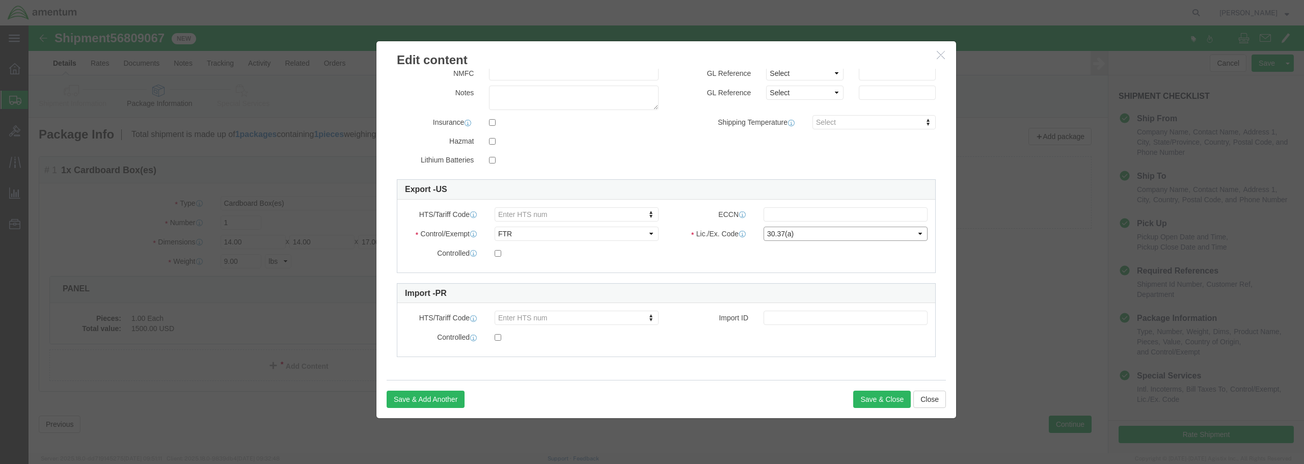
click select "Select 30.2(d)(2) 30.36 30.37(a) 30.37(f) 30.37(g) 30.37(h) 30.37(i) 30.37(j) 3…"
click input "text"
type input "00000"
type input "000000000000"
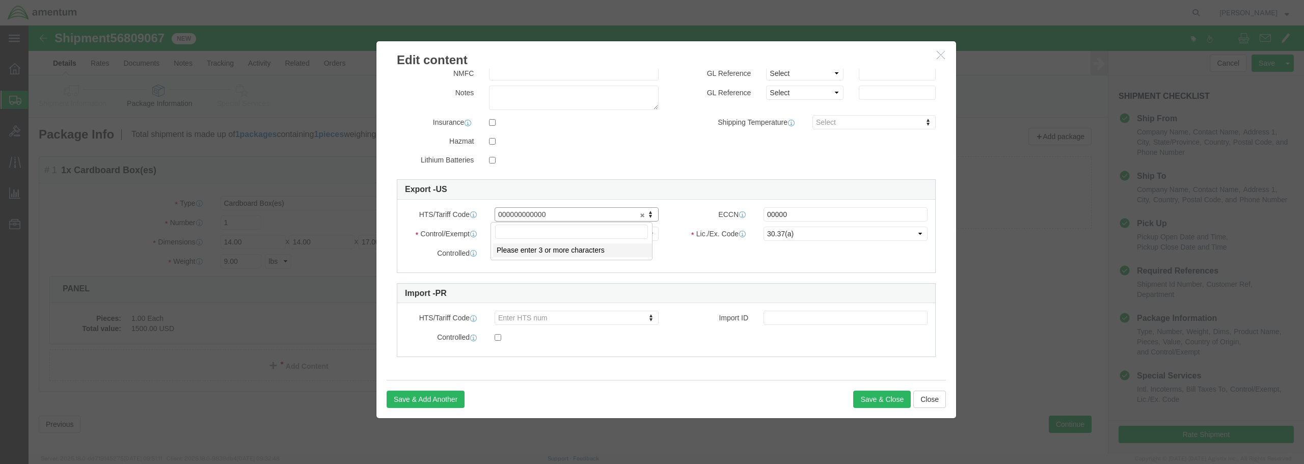
click input "text"
drag, startPoint x: 505, startPoint y: 216, endPoint x: 462, endPoint y: 244, distance: 51.6
click div "Please enter 3 or more characters"
click button "Save & Close"
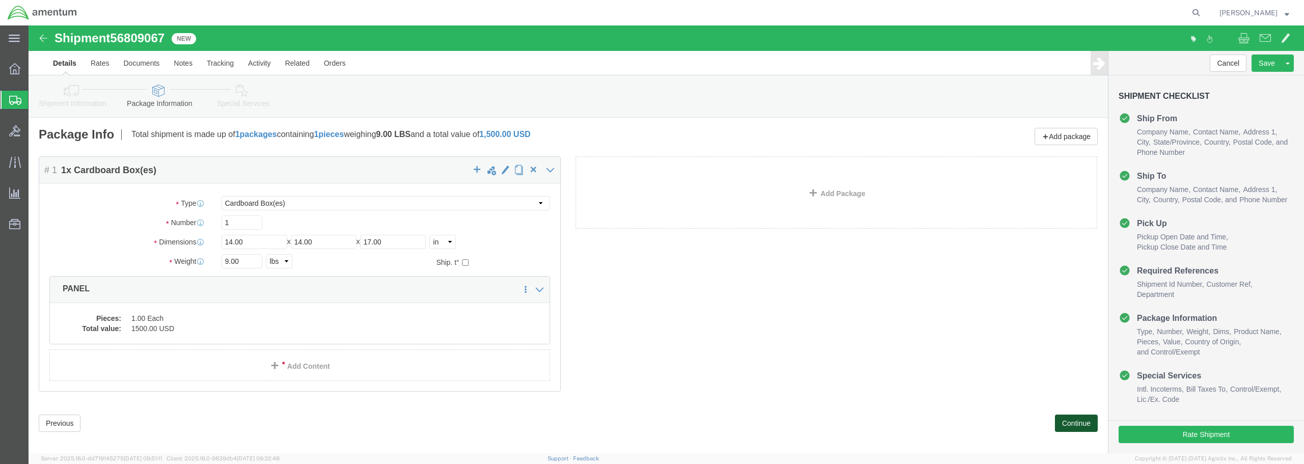
click button "Continue"
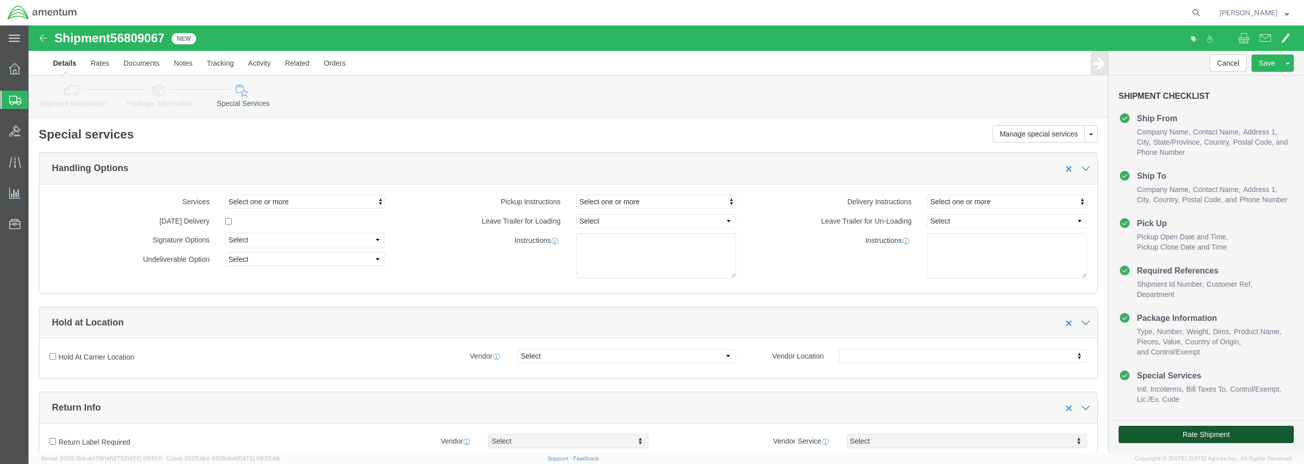
click button "Rate Shipment"
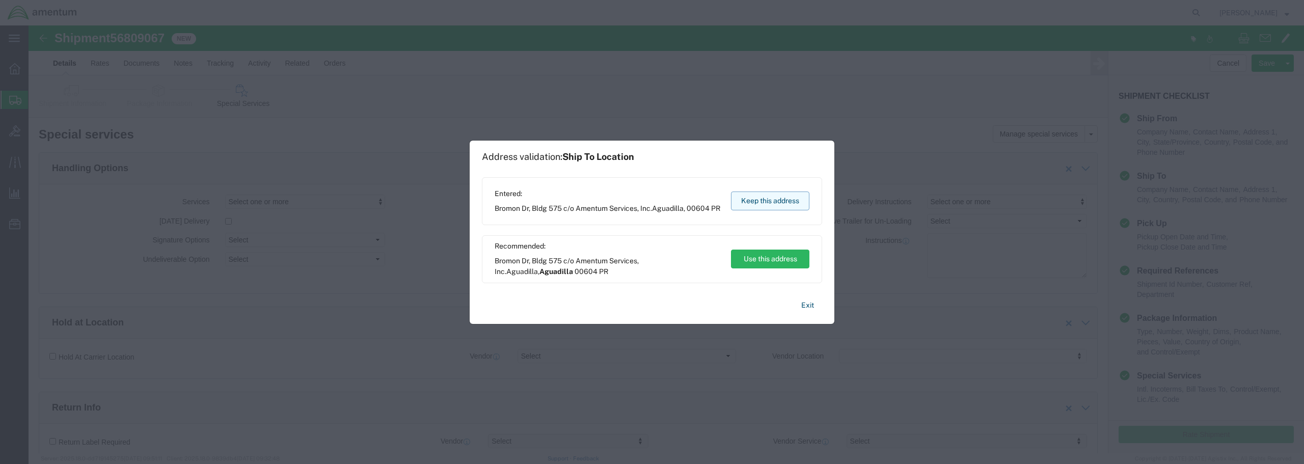
click at [767, 203] on button "Keep this address" at bounding box center [770, 201] width 78 height 19
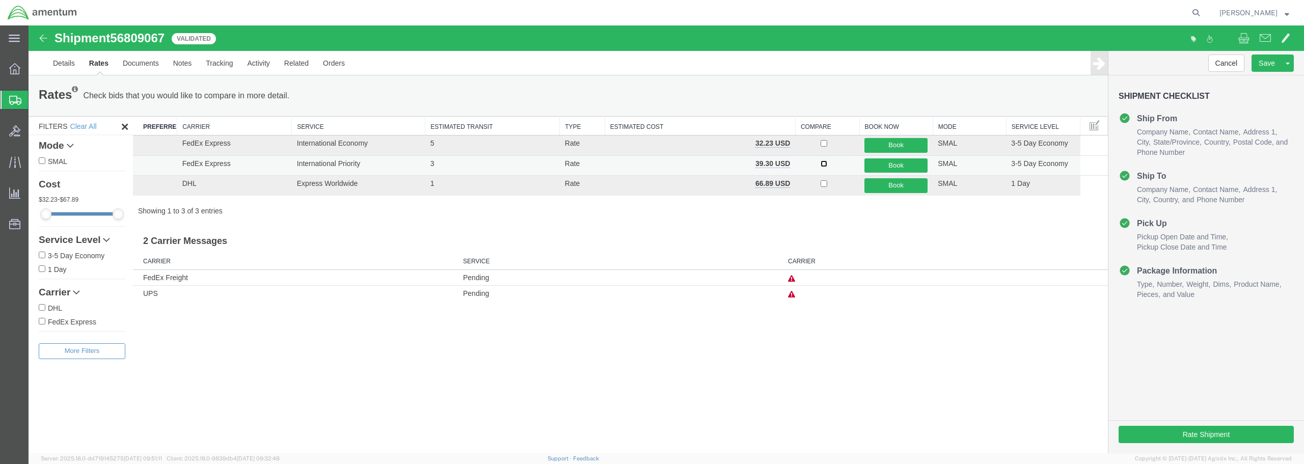
click at [823, 163] on input "checkbox" at bounding box center [824, 164] width 7 height 7
checkbox input "true"
click at [894, 168] on button "Book" at bounding box center [896, 165] width 63 height 15
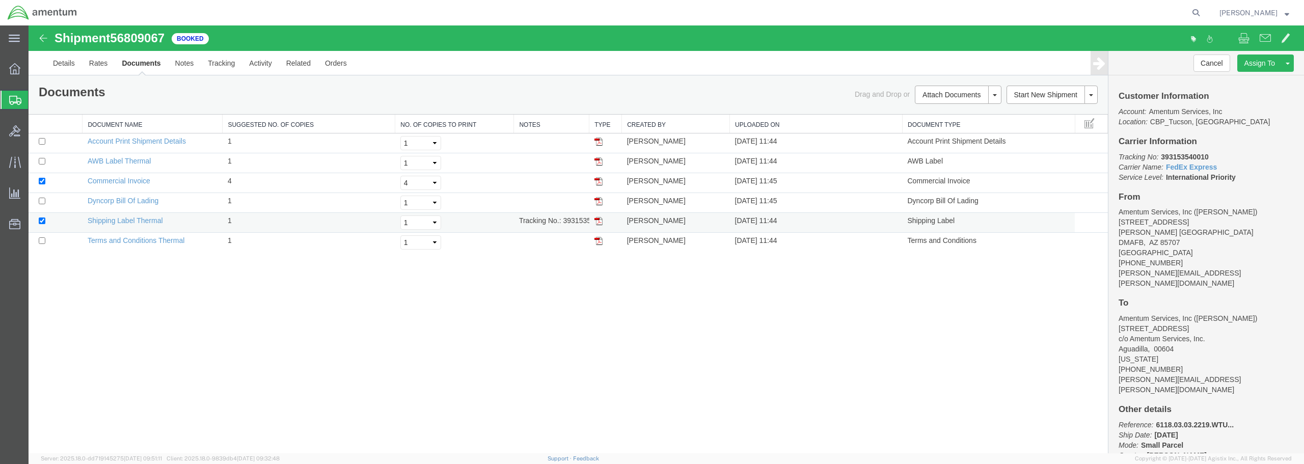
click at [601, 221] on img at bounding box center [599, 221] width 8 height 8
click at [600, 241] on img at bounding box center [599, 241] width 8 height 8
click at [599, 183] on img at bounding box center [599, 181] width 8 height 8
click at [595, 164] on img at bounding box center [599, 161] width 8 height 8
